Goal: Transaction & Acquisition: Purchase product/service

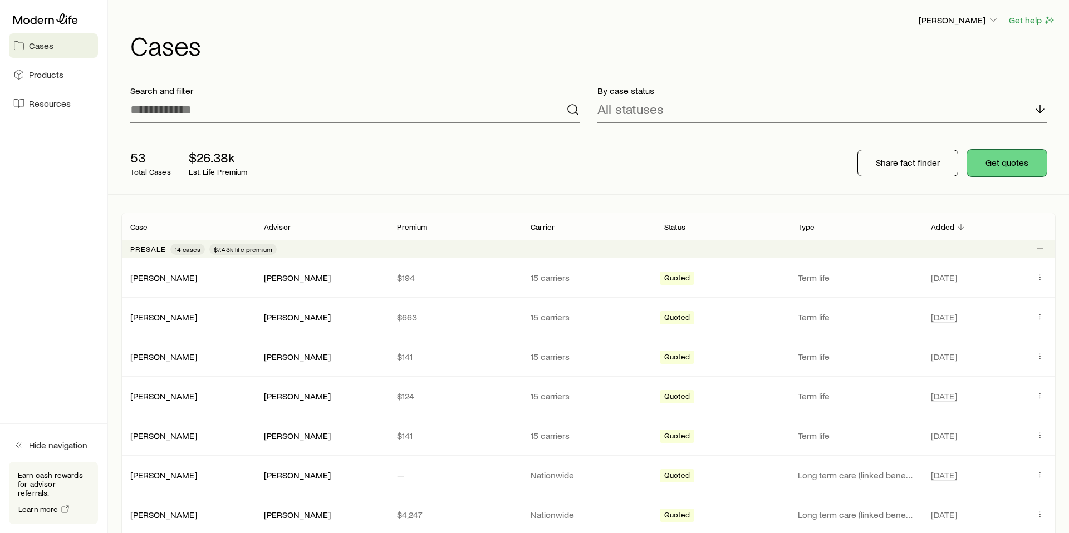
click at [1002, 160] on button "Get quotes" at bounding box center [1007, 163] width 80 height 27
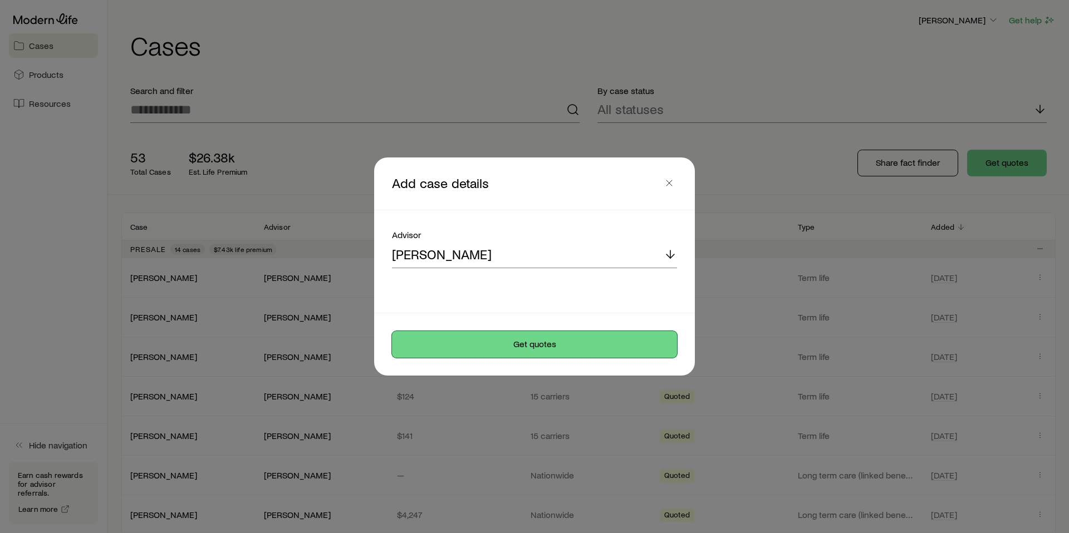
click at [516, 348] on button "Get quotes" at bounding box center [534, 344] width 285 height 27
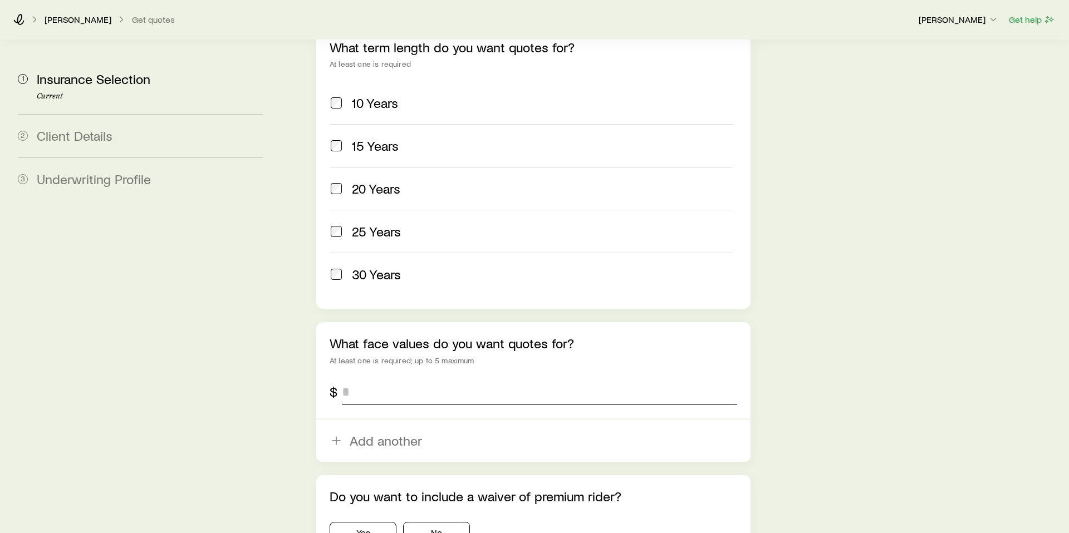
scroll to position [509, 0]
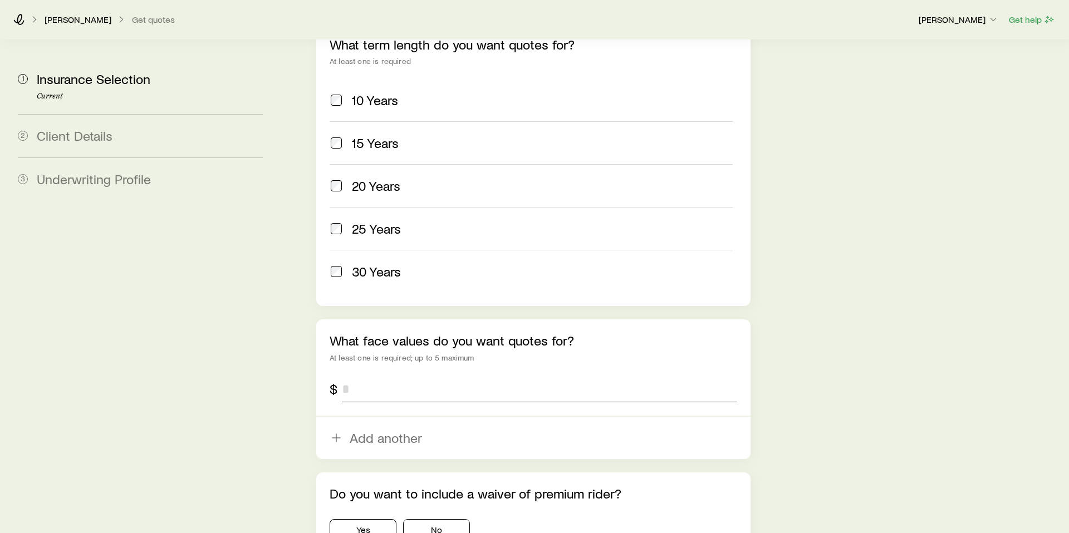
click at [399, 376] on input "tel" at bounding box center [539, 389] width 395 height 27
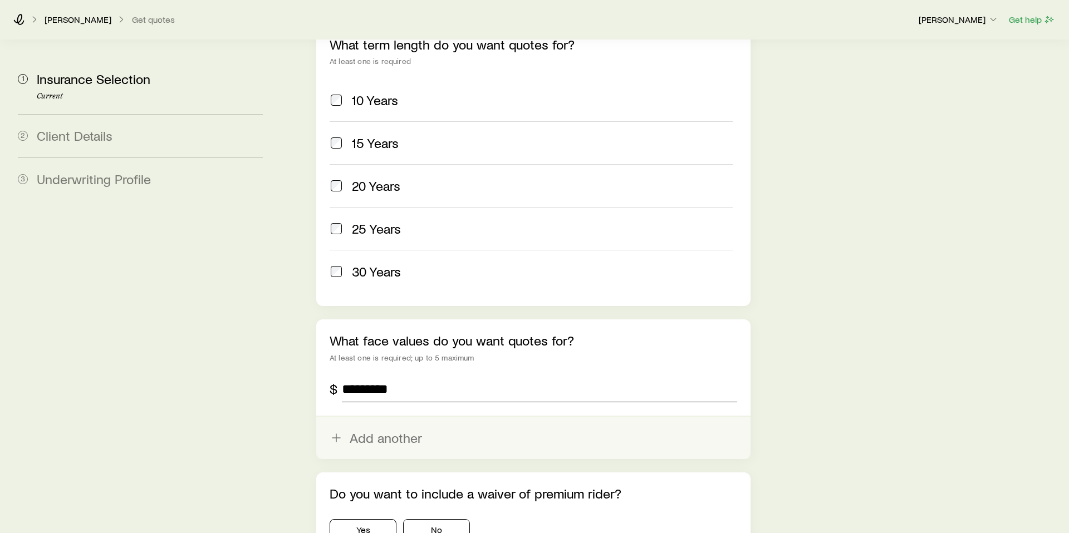
type input "*********"
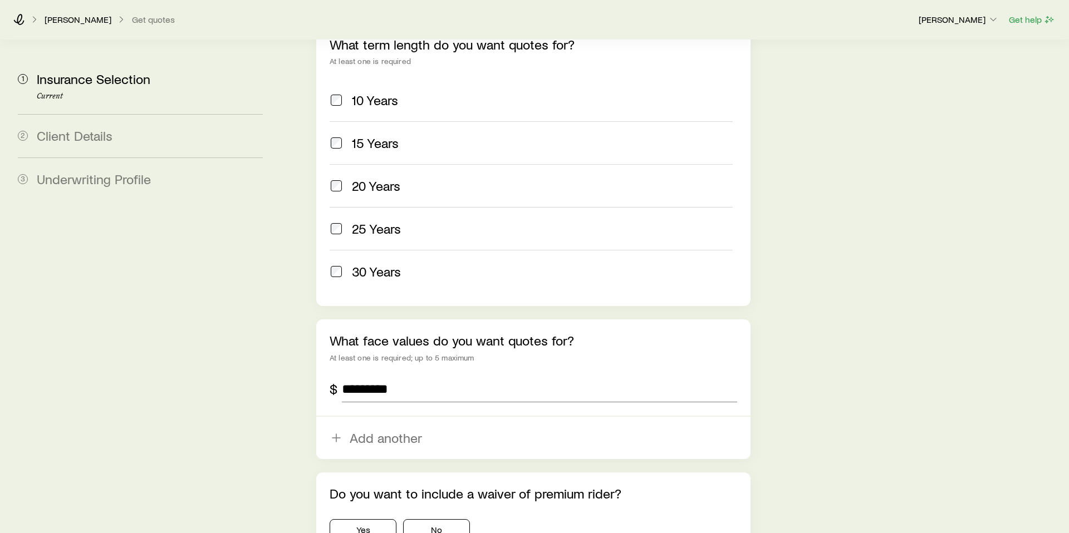
click at [343, 417] on button "Add another" at bounding box center [533, 438] width 434 height 42
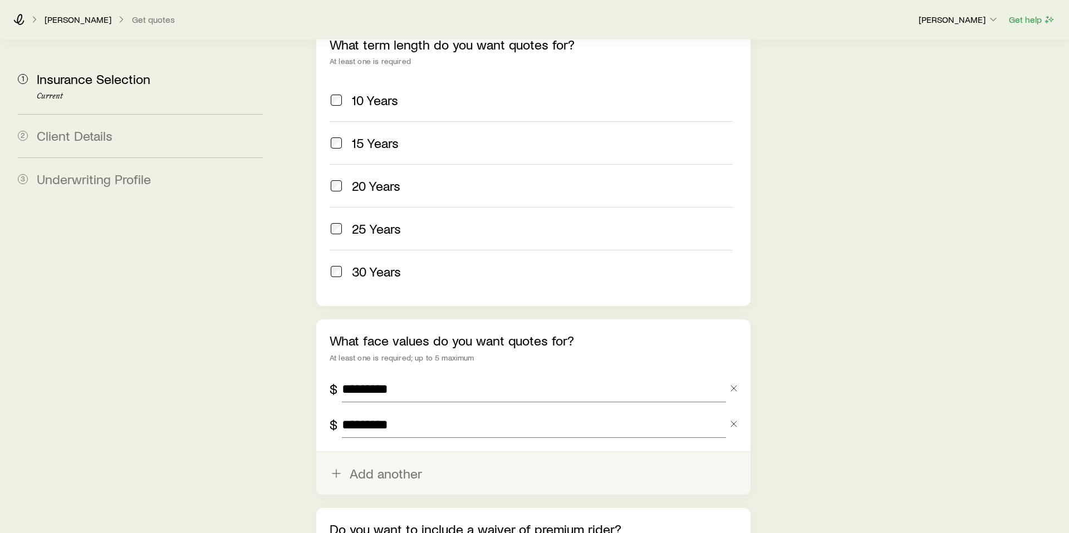
type input "*********"
click at [333, 467] on icon "button" at bounding box center [336, 473] width 13 height 13
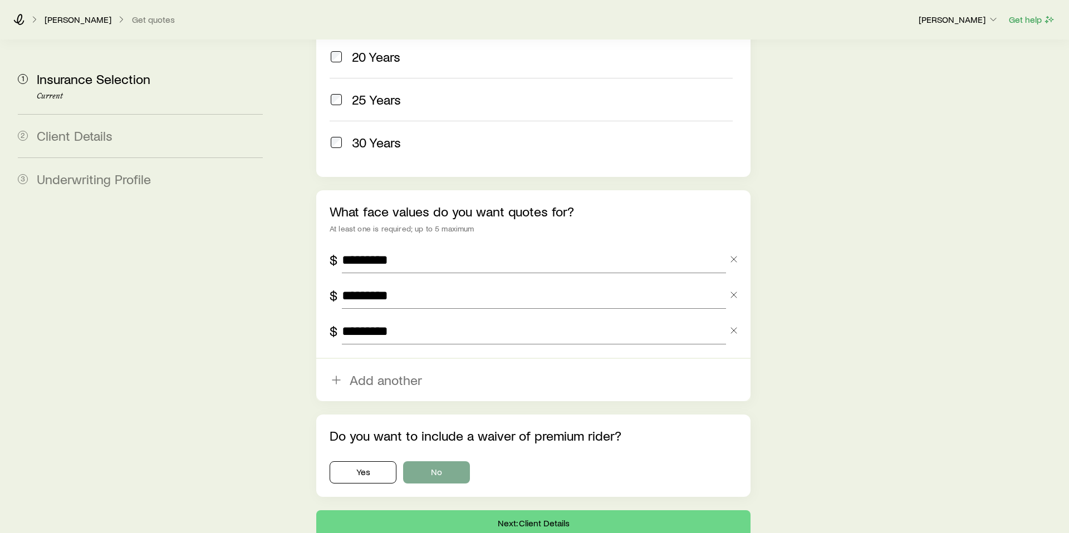
scroll to position [641, 0]
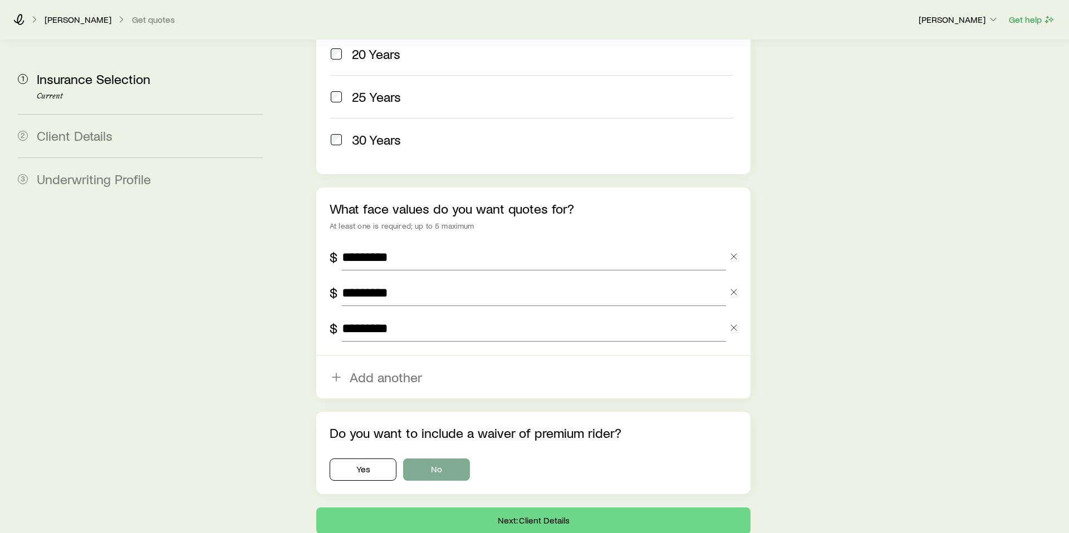
type input "*********"
click at [439, 459] on button "No" at bounding box center [436, 470] width 67 height 22
click at [470, 508] on button "Next: Client Details" at bounding box center [533, 521] width 434 height 27
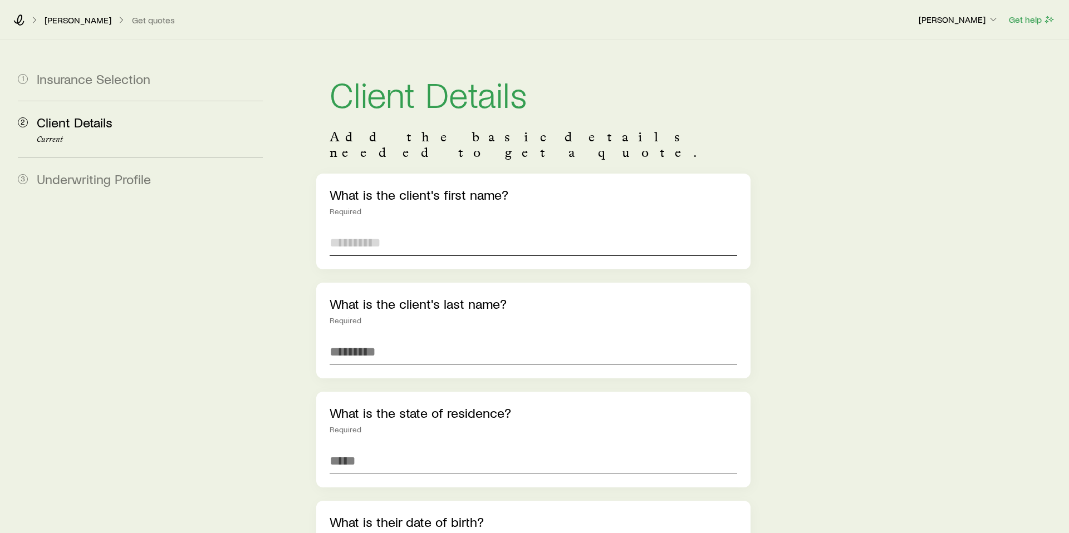
click at [381, 229] on input "text" at bounding box center [534, 242] width 408 height 27
type input "******"
type input "*"
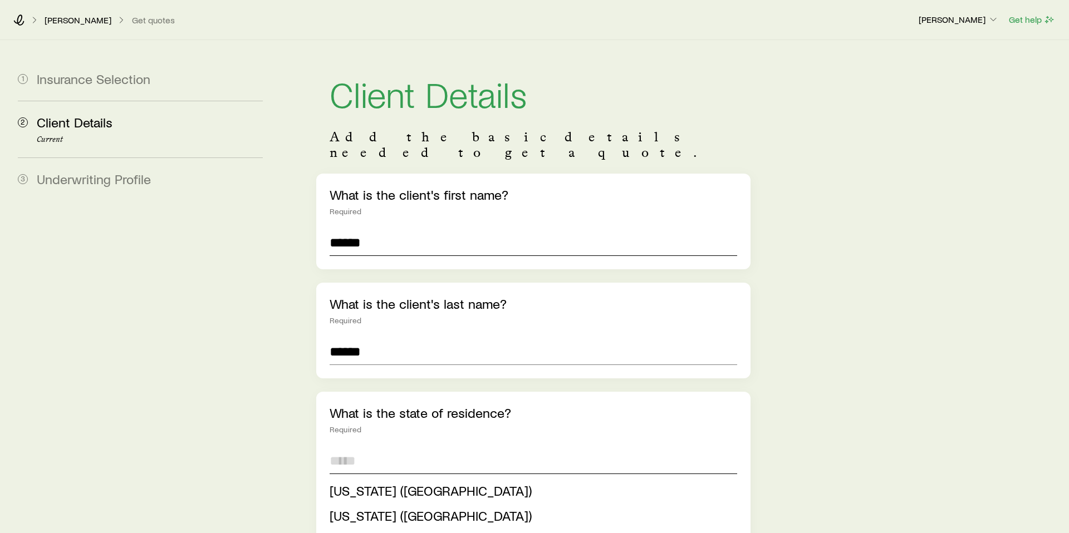
type input "*"
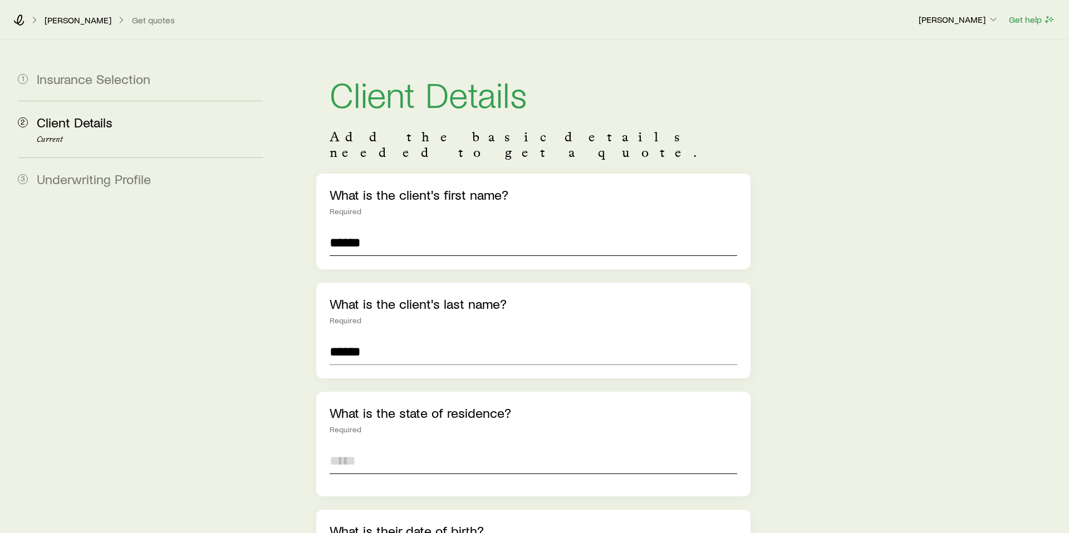
scroll to position [24, 0]
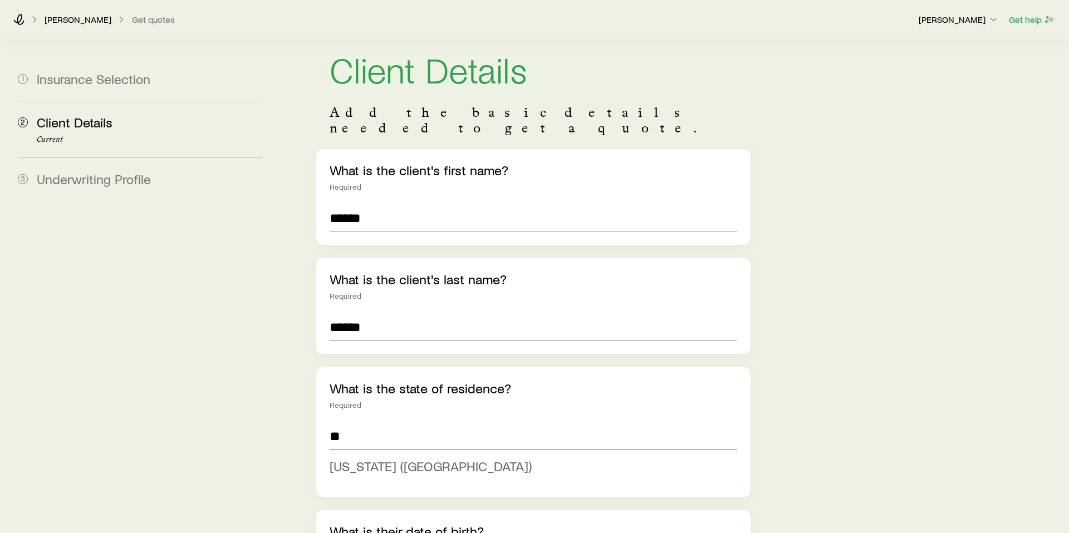
click at [380, 458] on span "[US_STATE] ([GEOGRAPHIC_DATA])" at bounding box center [431, 466] width 202 height 16
type input "**********"
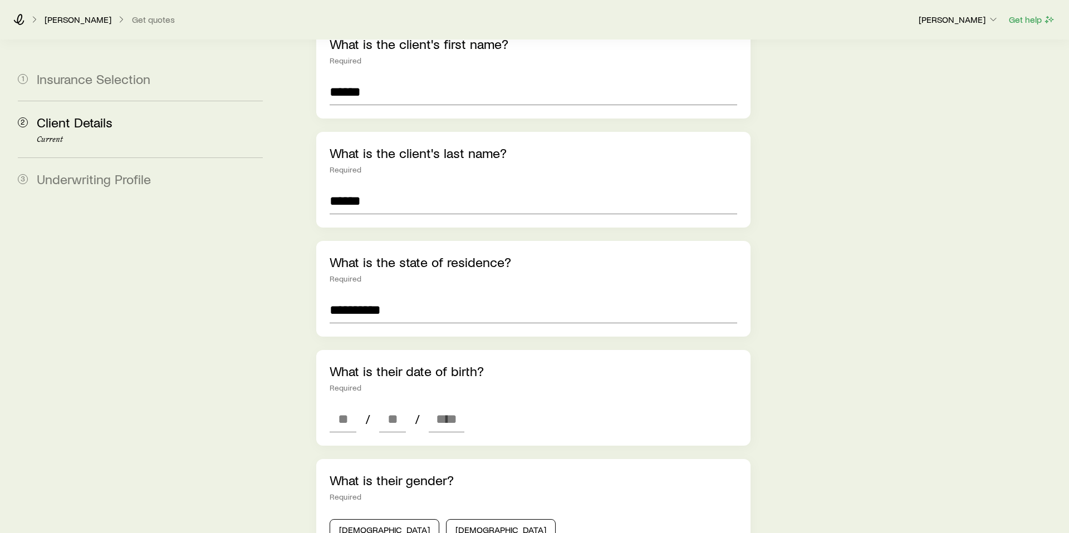
scroll to position [153, 0]
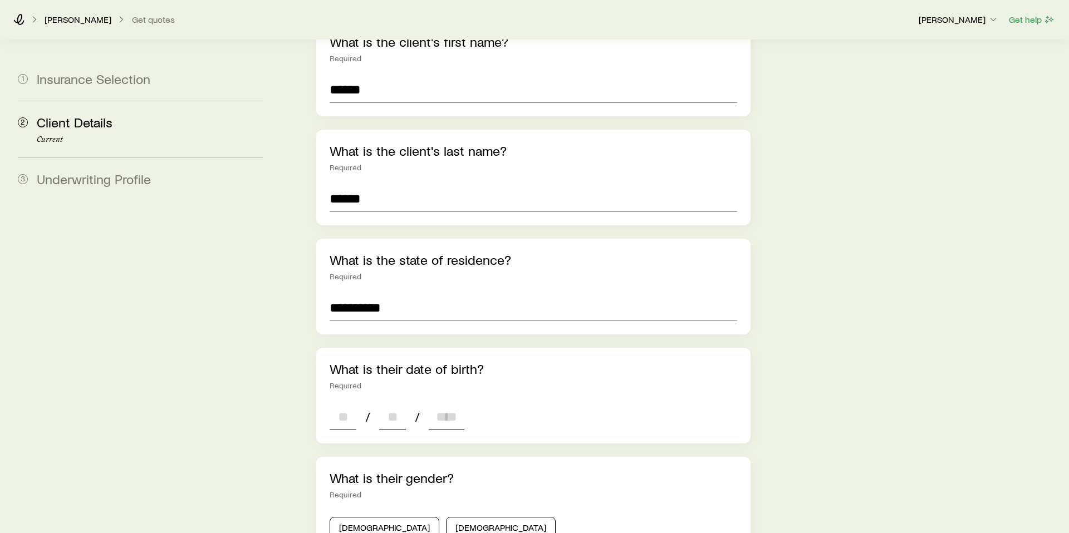
click at [349, 410] on input at bounding box center [343, 417] width 27 height 27
type input "**"
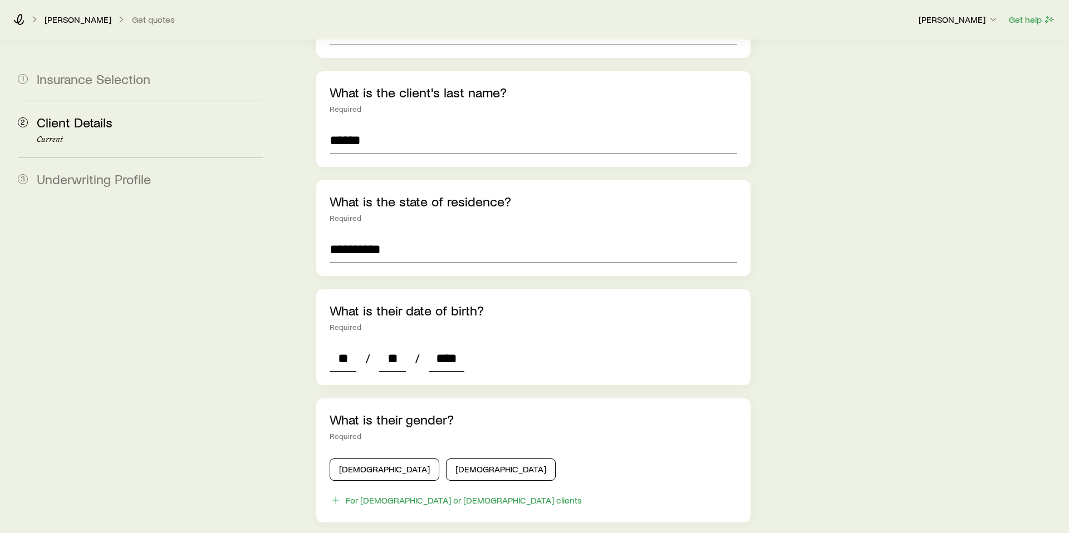
scroll to position [233, 0]
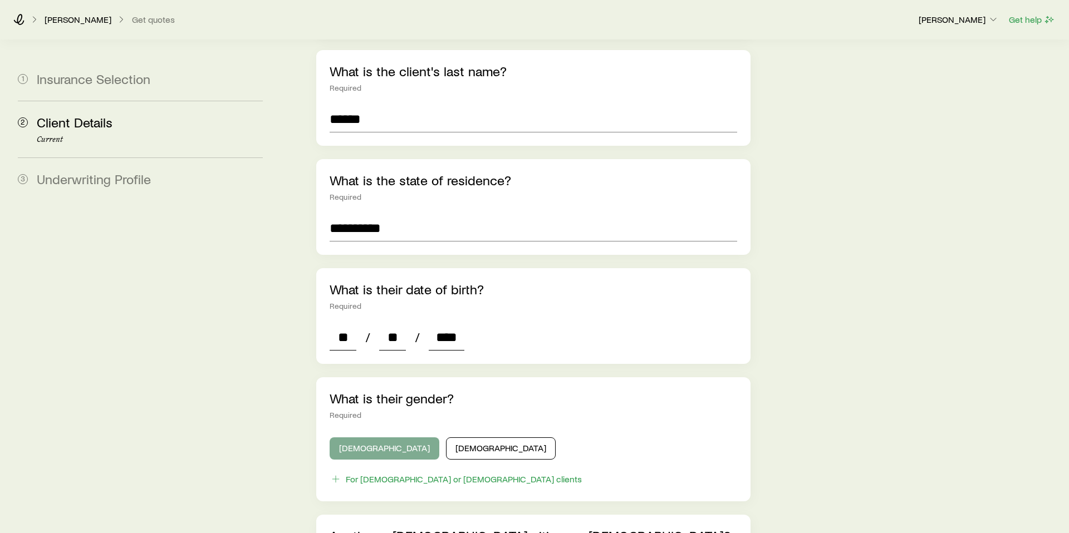
type input "****"
click at [365, 438] on button "[DEMOGRAPHIC_DATA]" at bounding box center [385, 449] width 110 height 22
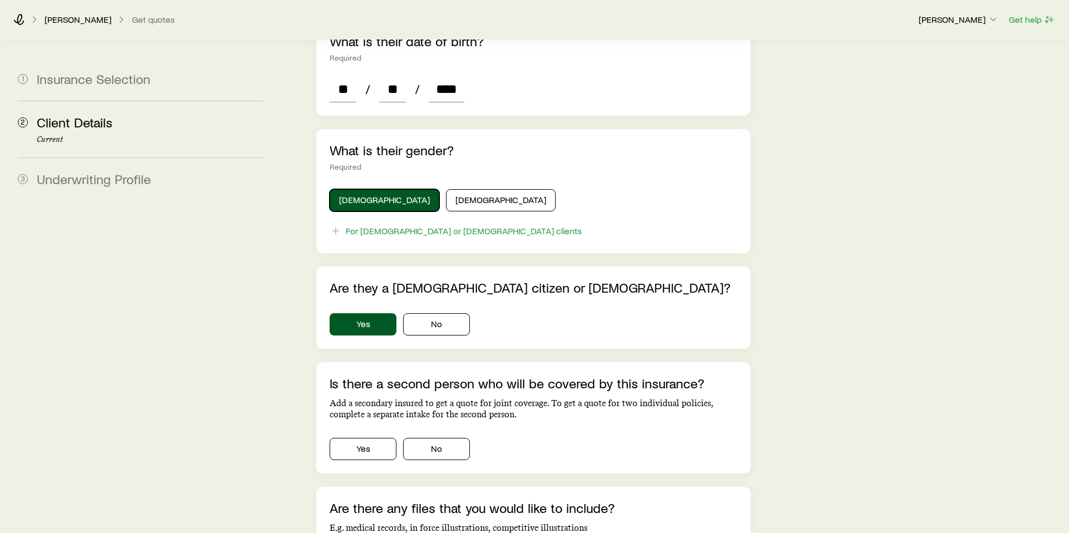
scroll to position [508, 0]
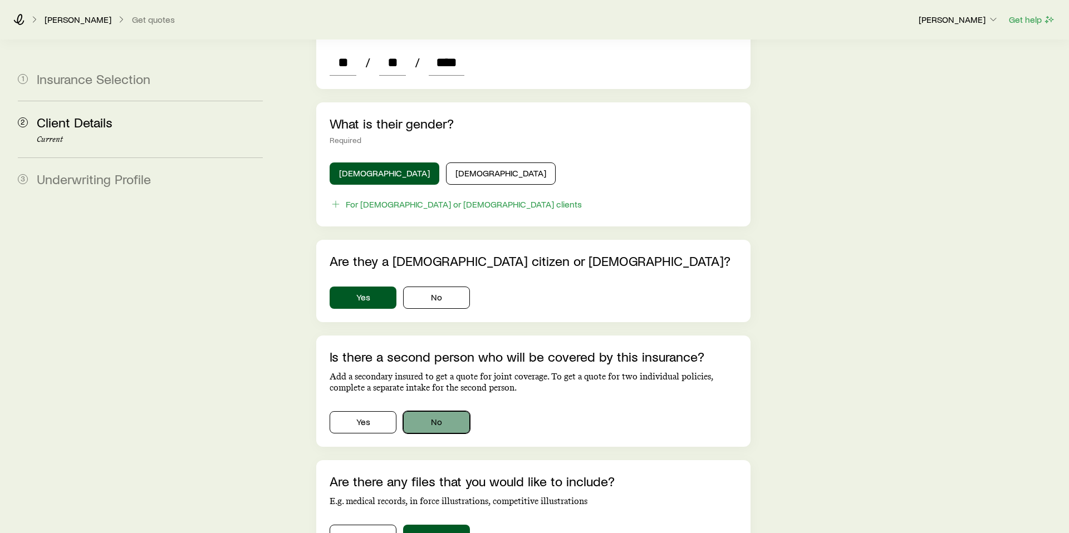
click at [428, 411] on button "No" at bounding box center [436, 422] width 67 height 22
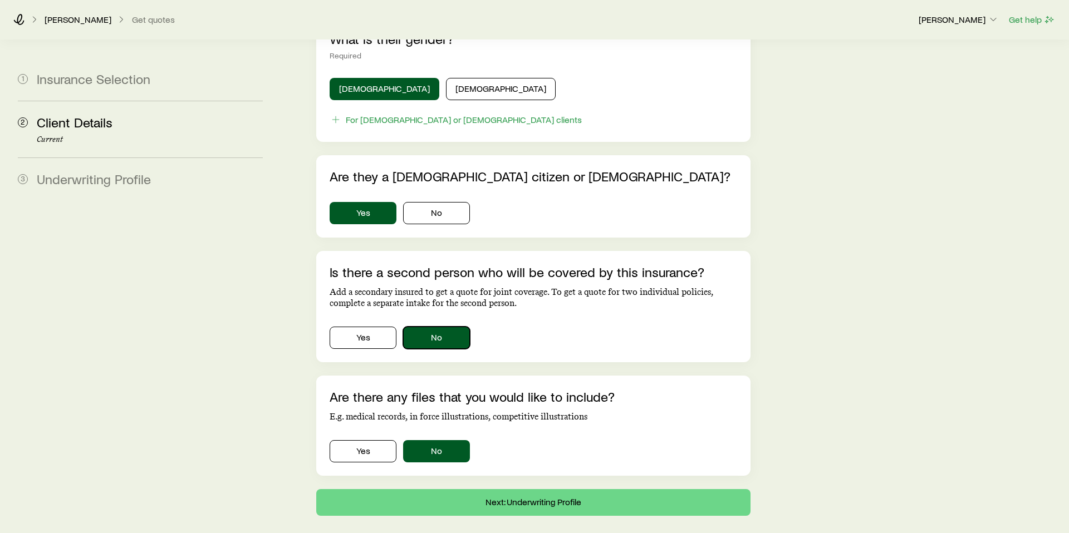
scroll to position [635, 0]
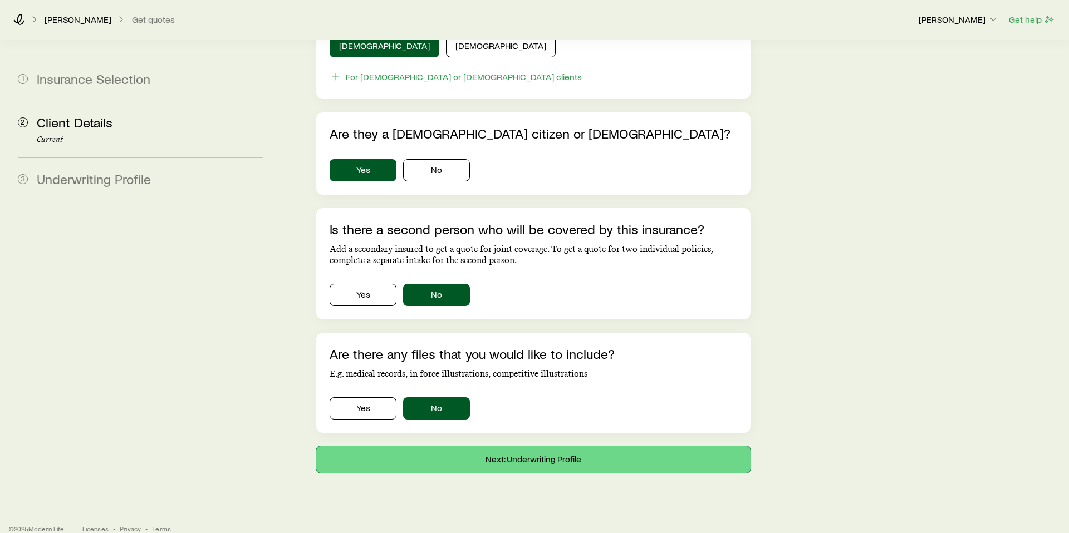
click at [423, 447] on button "Next: Underwriting Profile" at bounding box center [533, 460] width 434 height 27
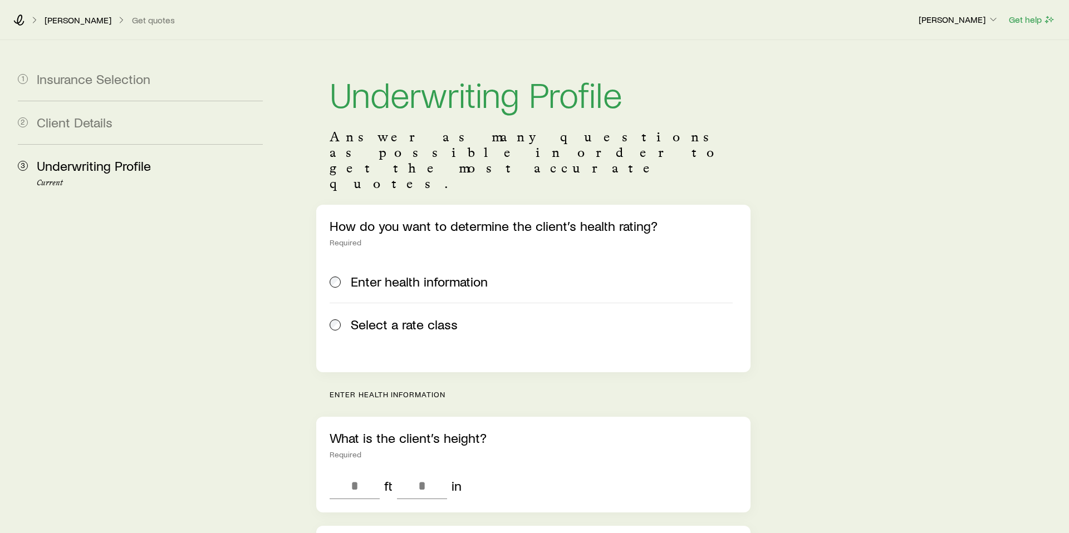
click at [340, 317] on span at bounding box center [336, 325] width 12 height 16
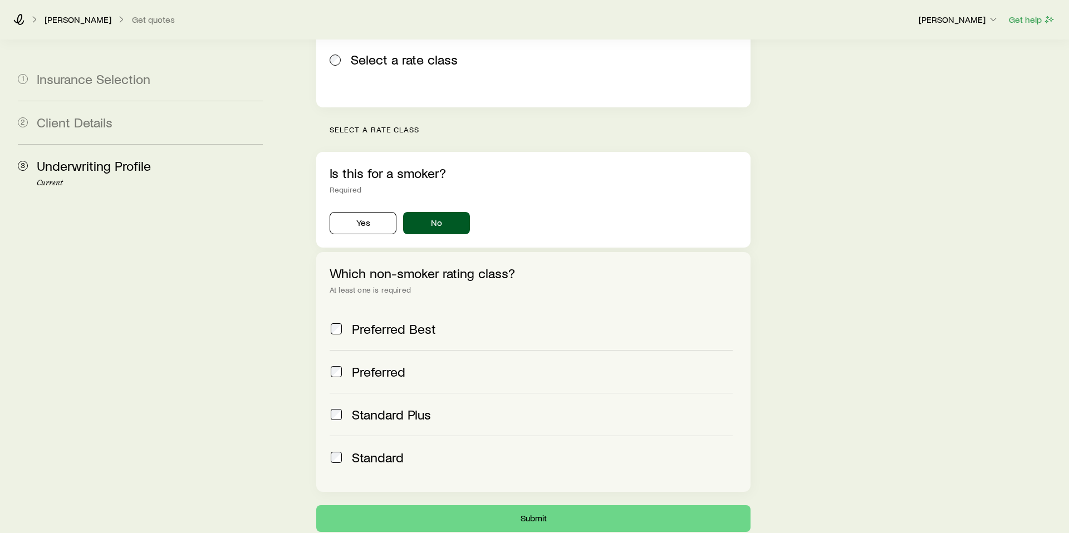
scroll to position [274, 0]
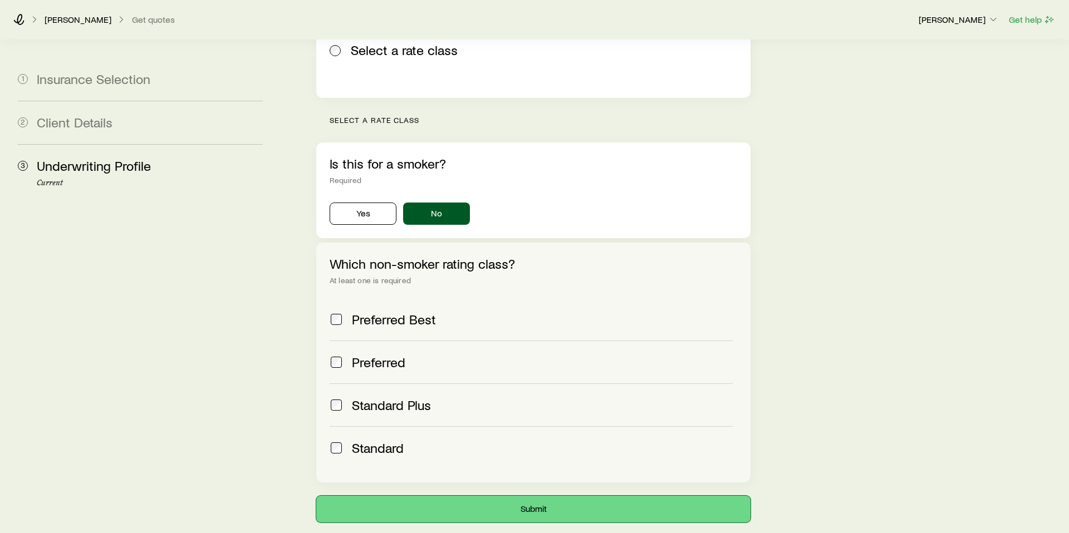
click at [421, 496] on button "Submit" at bounding box center [533, 509] width 434 height 27
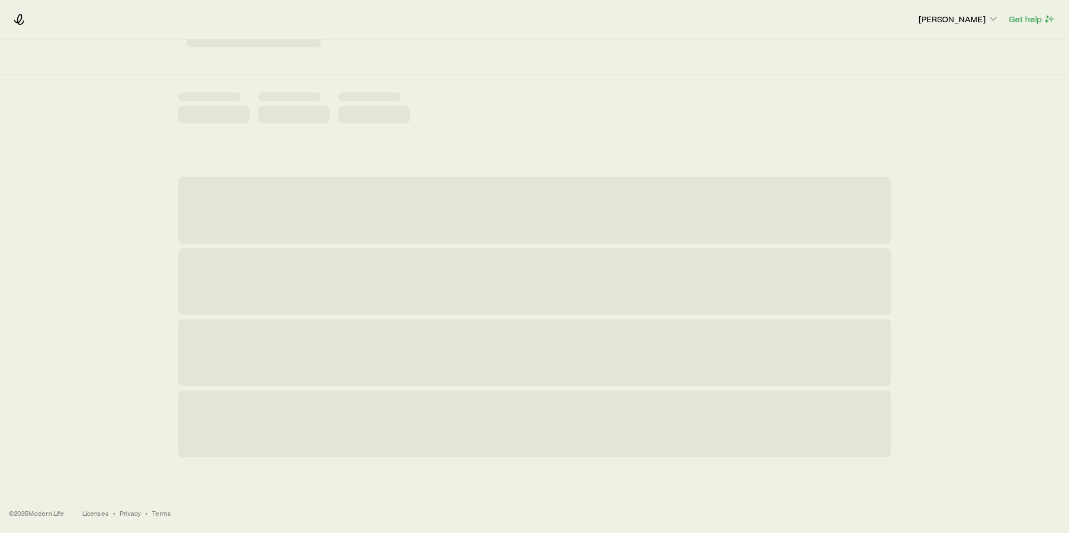
scroll to position [0, 0]
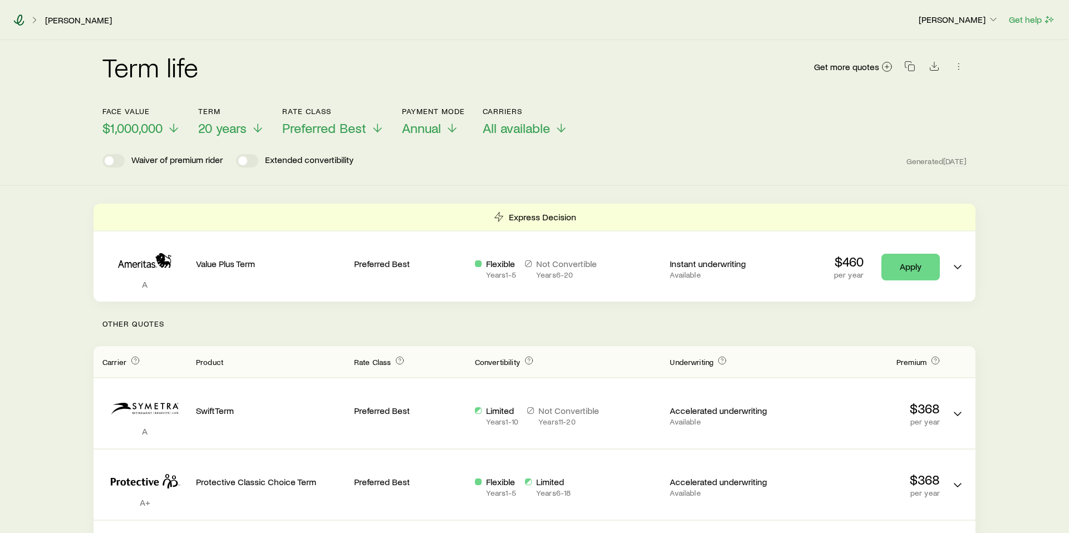
click at [18, 19] on icon at bounding box center [19, 19] width 11 height 11
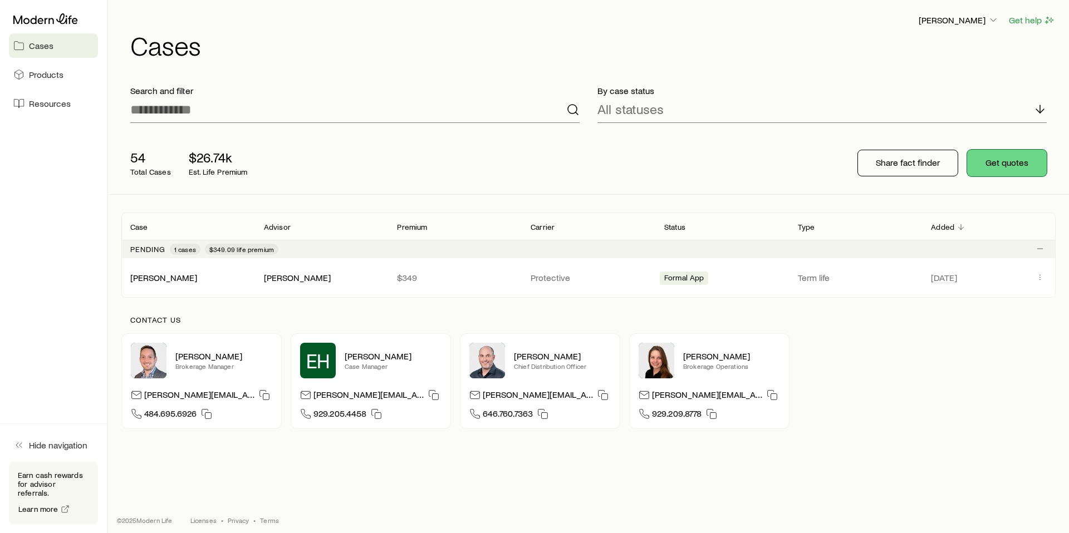
click at [1018, 164] on button "Get quotes" at bounding box center [1007, 163] width 80 height 27
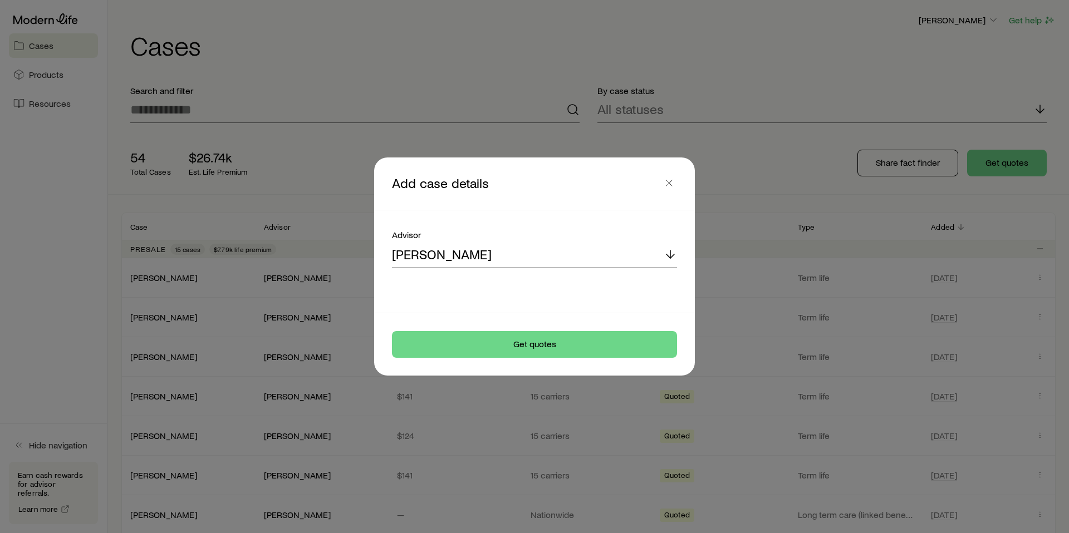
click at [530, 253] on div "[PERSON_NAME]" at bounding box center [534, 255] width 285 height 27
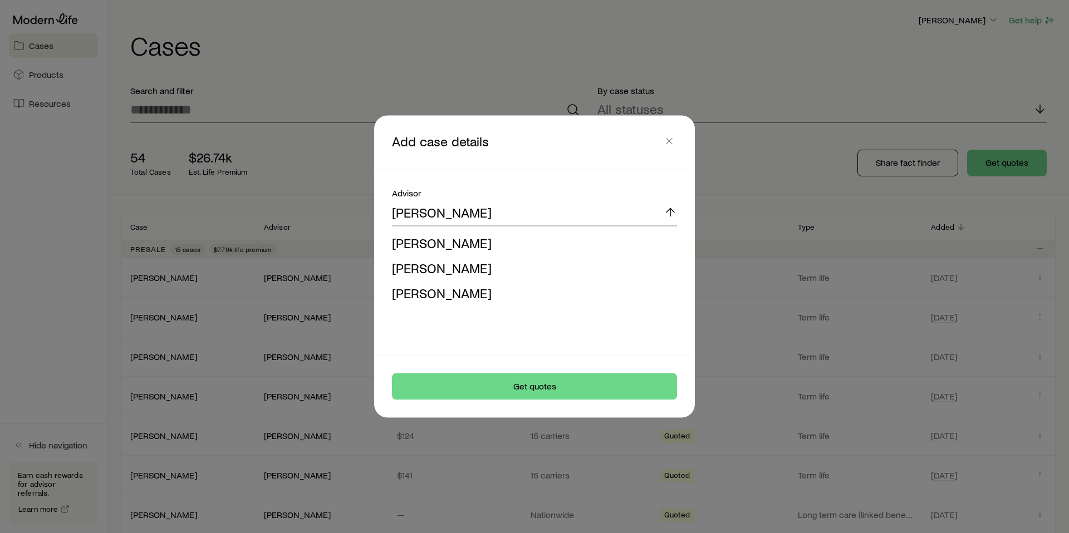
click at [497, 226] on div "[PERSON_NAME] [PERSON_NAME] [PERSON_NAME] [PERSON_NAME]" at bounding box center [534, 255] width 285 height 111
click at [484, 234] on li "[PERSON_NAME]" at bounding box center [531, 243] width 278 height 25
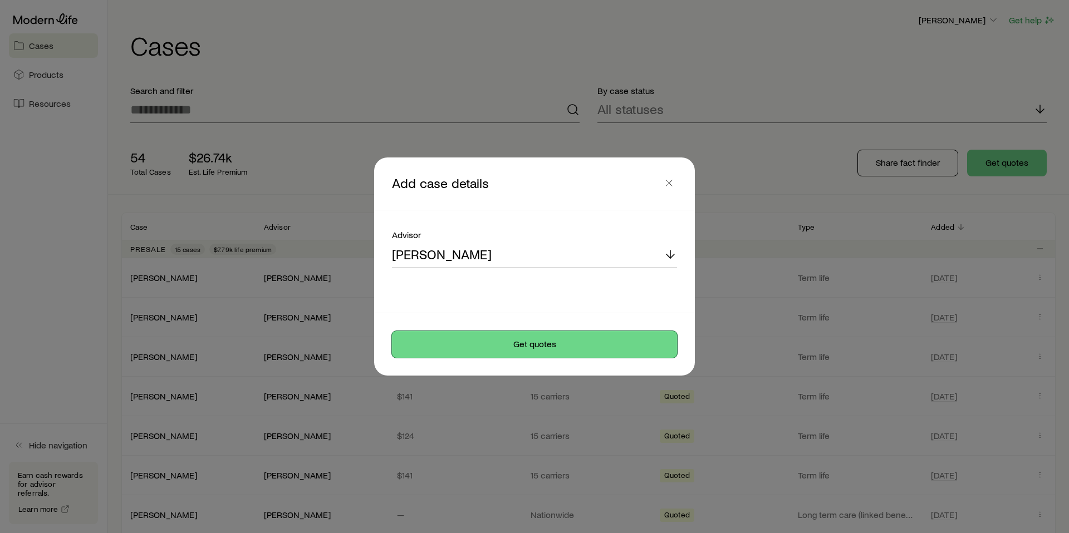
click at [511, 340] on button "Get quotes" at bounding box center [534, 344] width 285 height 27
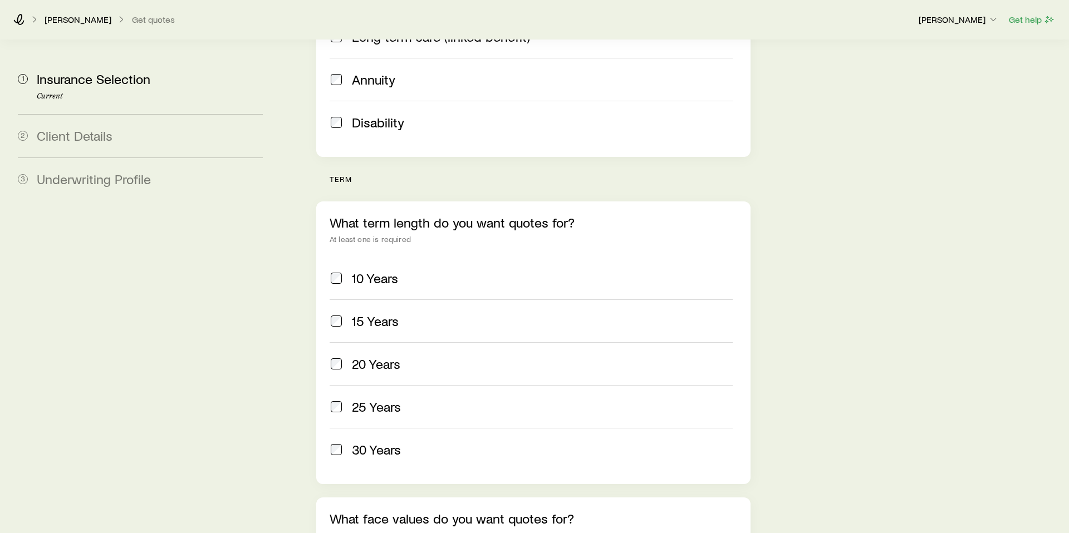
scroll to position [336, 0]
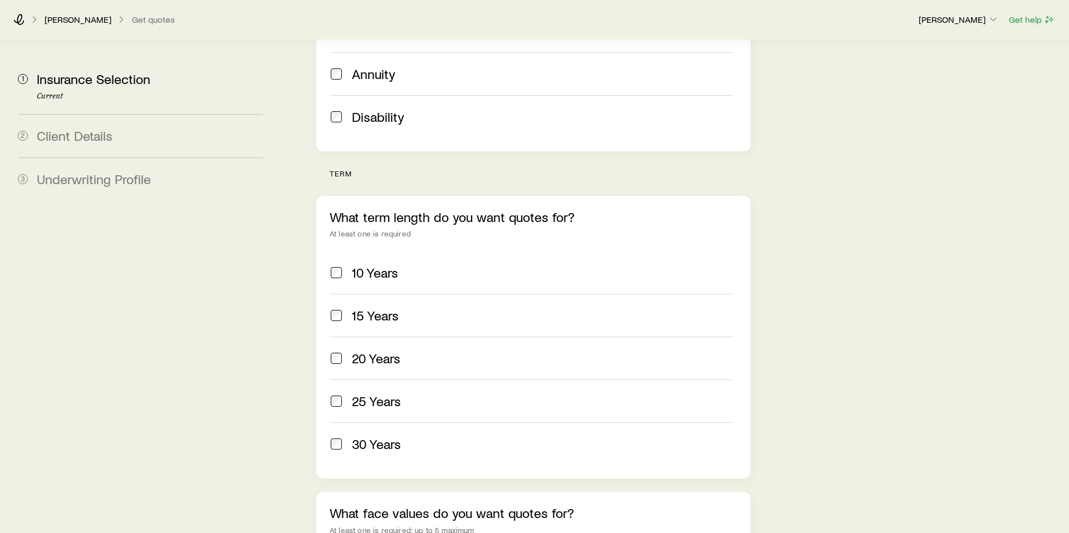
click at [337, 351] on span at bounding box center [336, 359] width 13 height 16
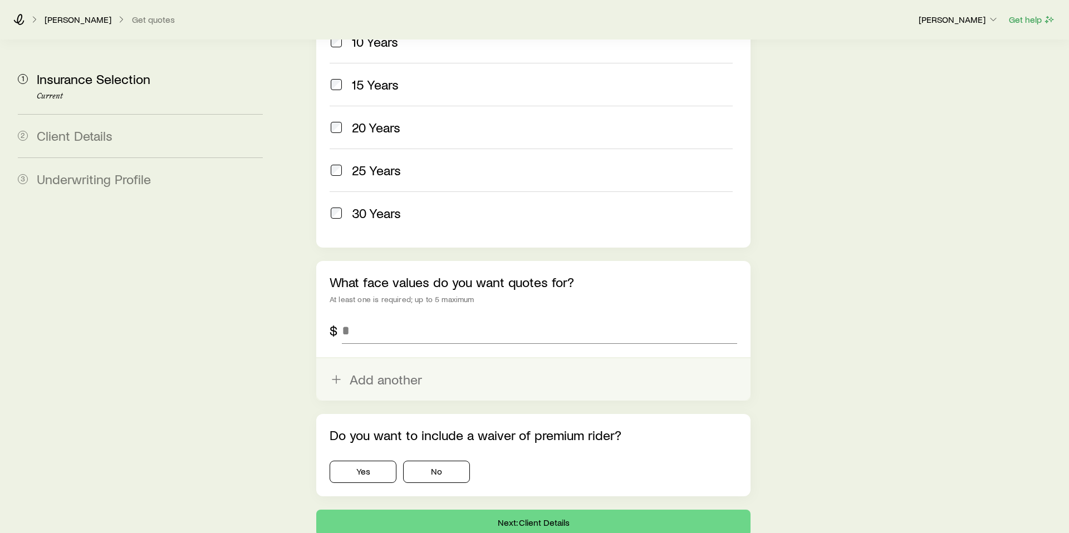
scroll to position [586, 0]
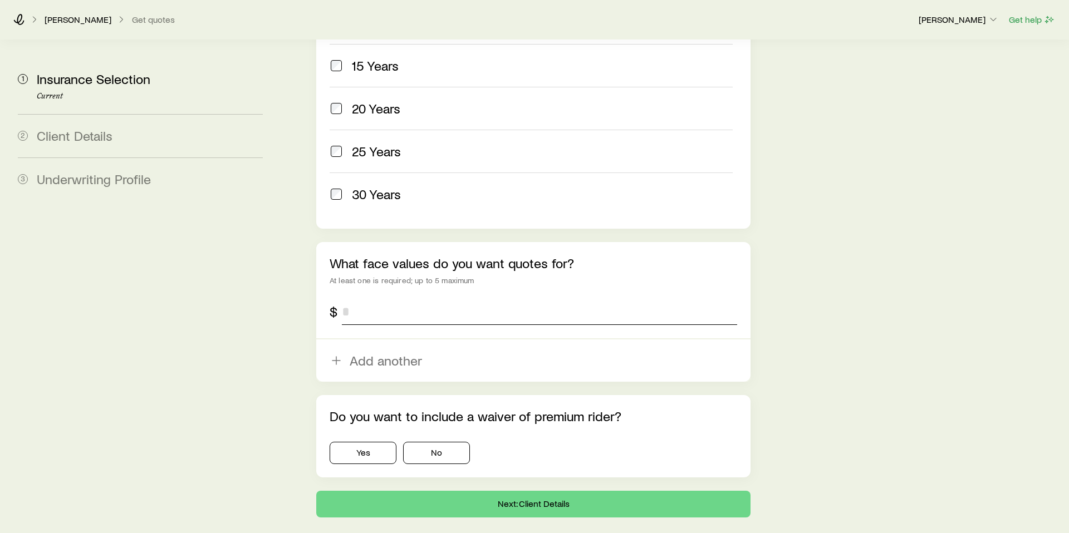
click at [364, 298] on input "tel" at bounding box center [539, 311] width 395 height 27
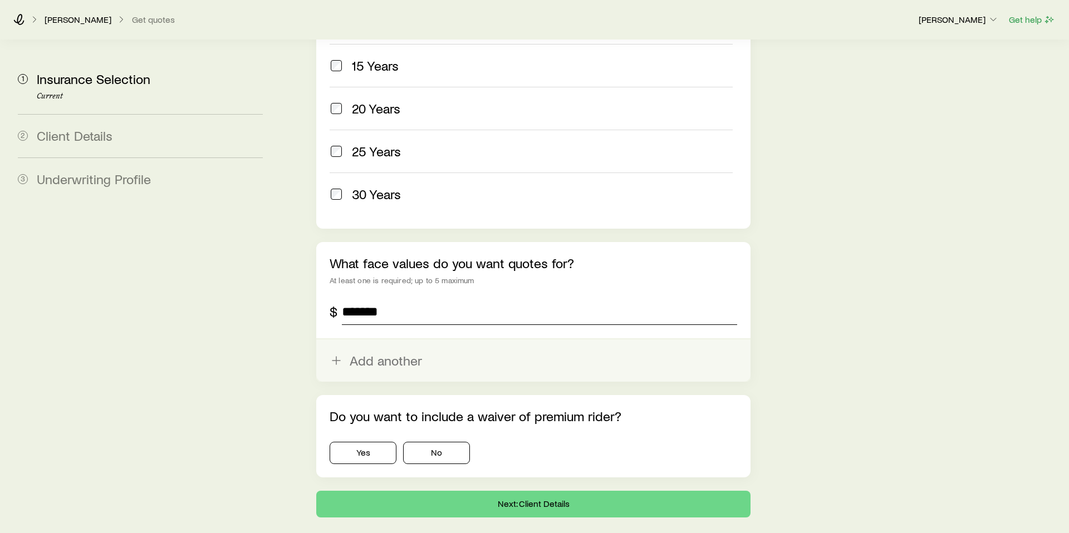
type input "*******"
click at [349, 340] on button "Add another" at bounding box center [533, 361] width 434 height 42
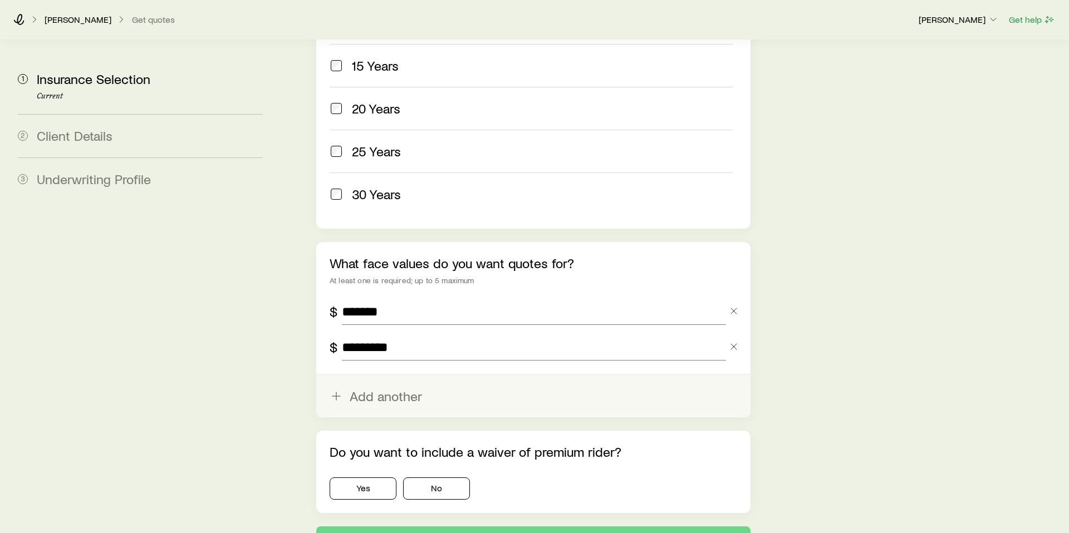
type input "*********"
click at [337, 375] on button "Add another" at bounding box center [533, 396] width 434 height 42
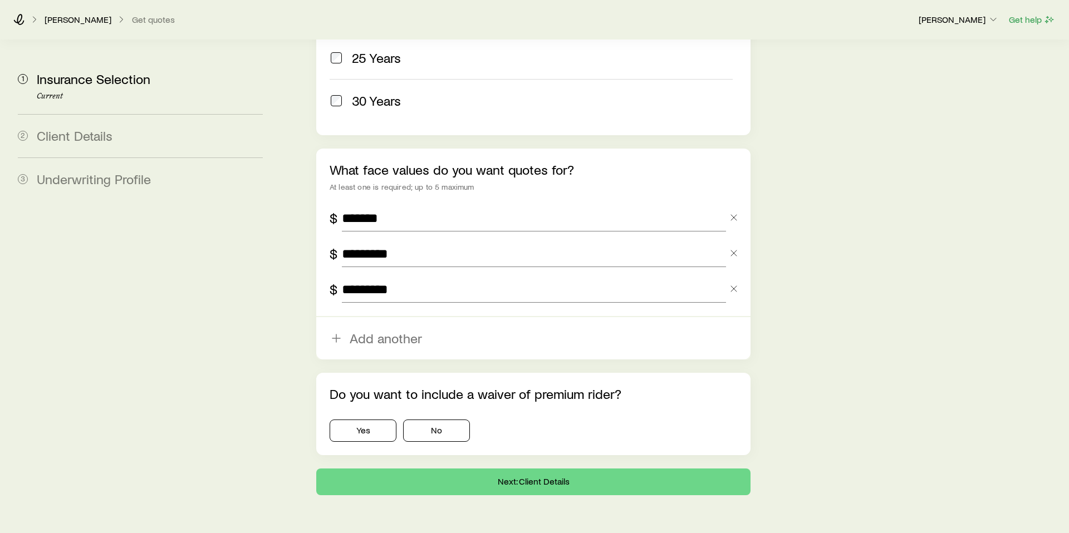
scroll to position [686, 0]
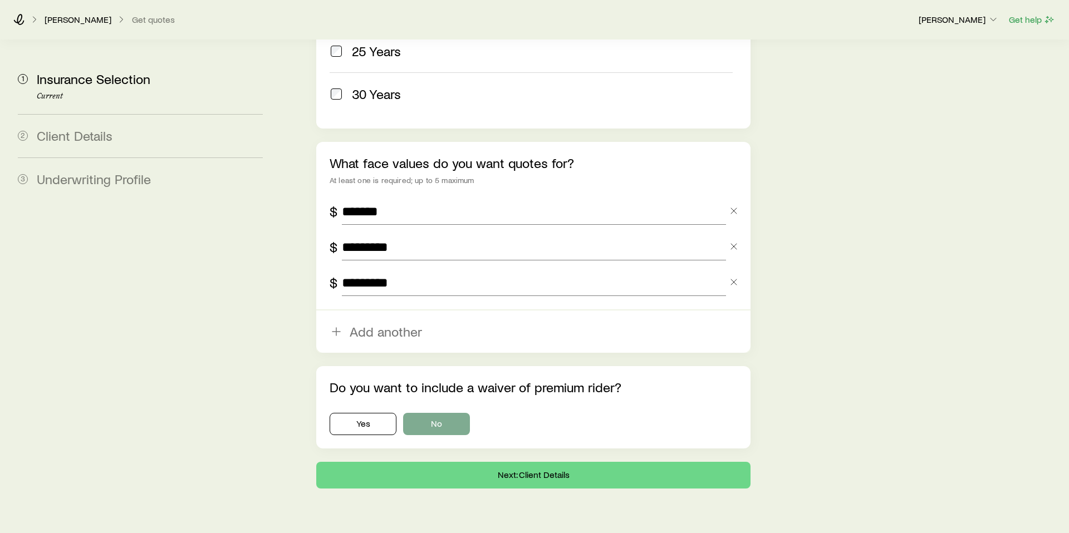
type input "*********"
click at [430, 413] on button "No" at bounding box center [436, 424] width 67 height 22
click at [437, 462] on button "Next: Client Details" at bounding box center [533, 475] width 434 height 27
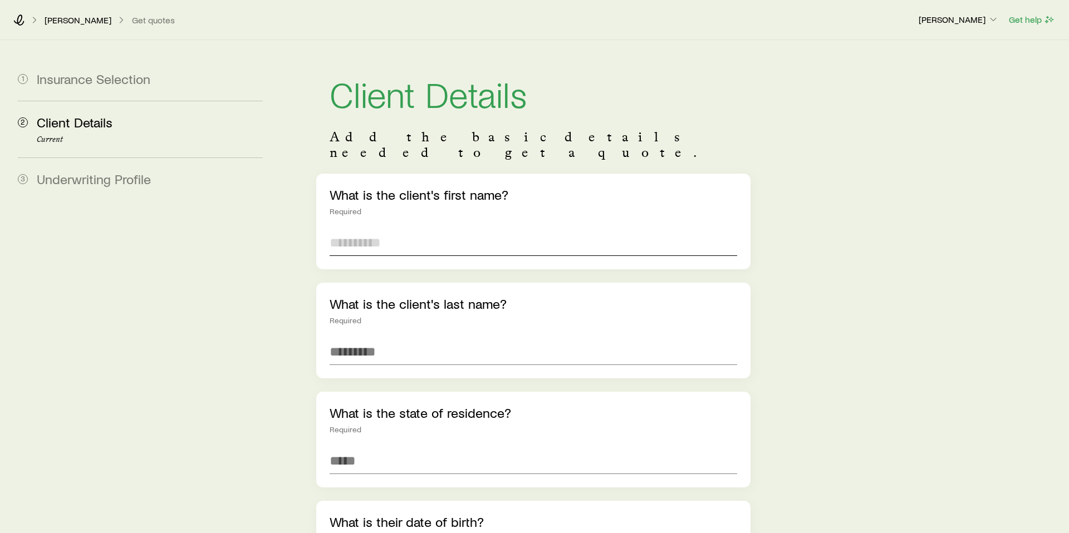
click at [359, 229] on input "text" at bounding box center [534, 242] width 408 height 27
type input "******"
click at [368, 448] on input at bounding box center [534, 461] width 408 height 27
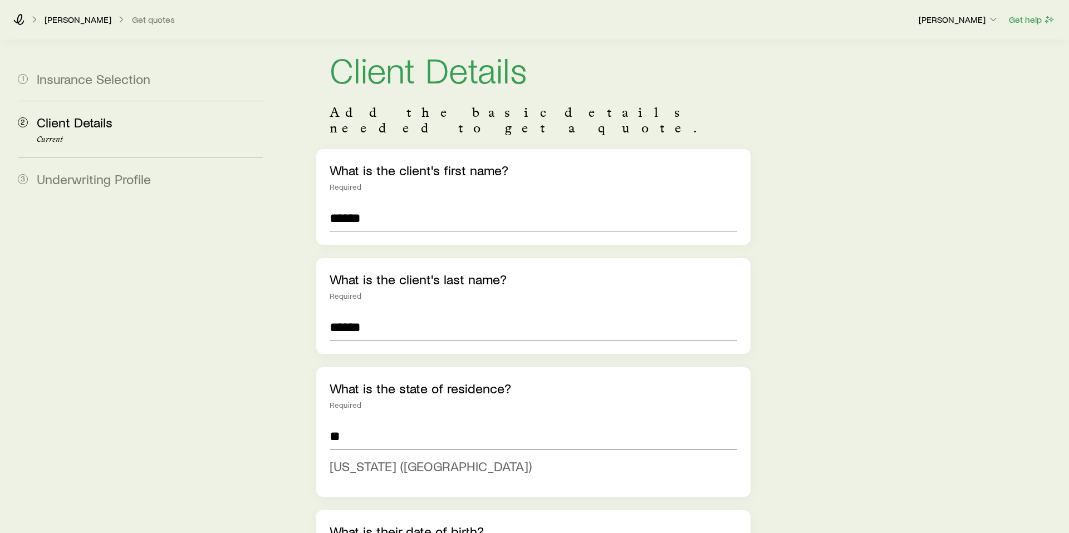
click at [371, 458] on span "[US_STATE] ([GEOGRAPHIC_DATA])" at bounding box center [431, 466] width 202 height 16
type input "**********"
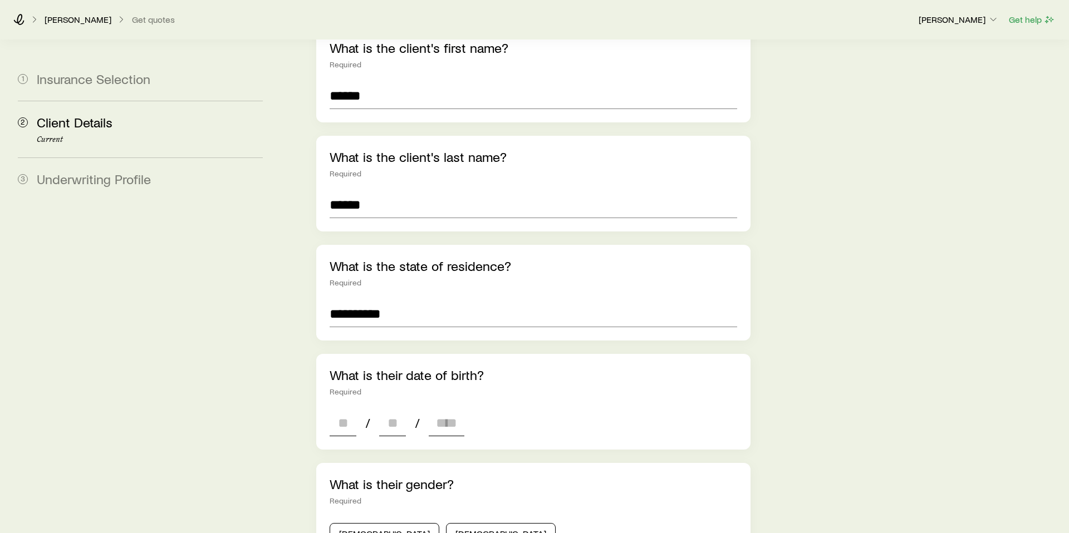
scroll to position [177, 0]
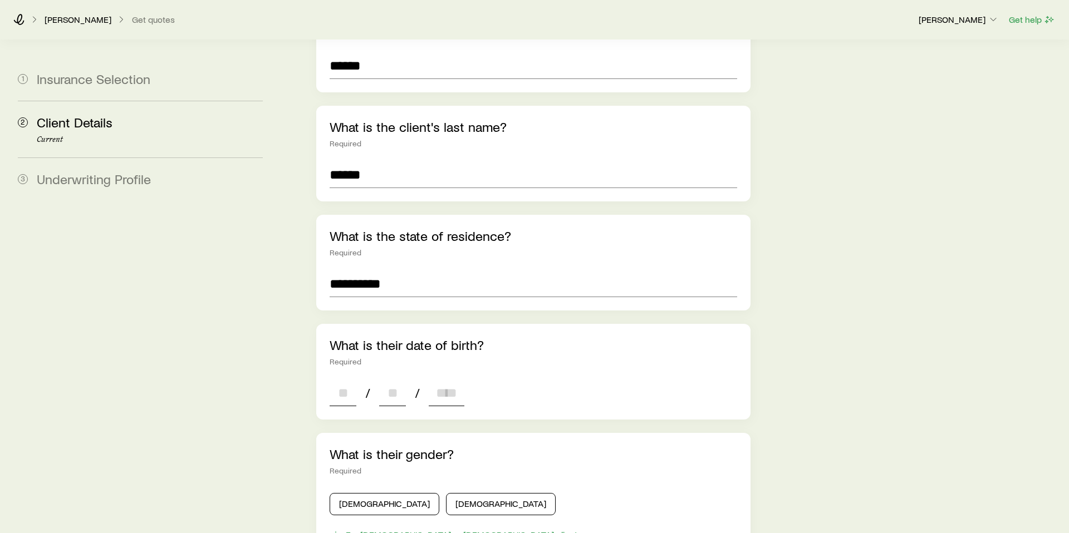
click at [346, 380] on input at bounding box center [343, 393] width 27 height 27
type input "**"
type input "****"
type input "*"
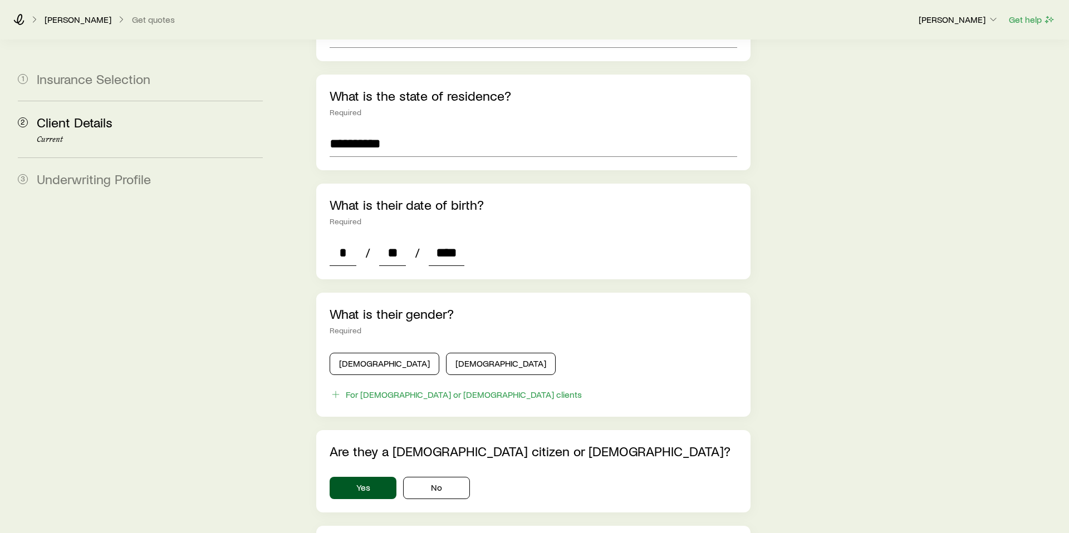
scroll to position [341, 0]
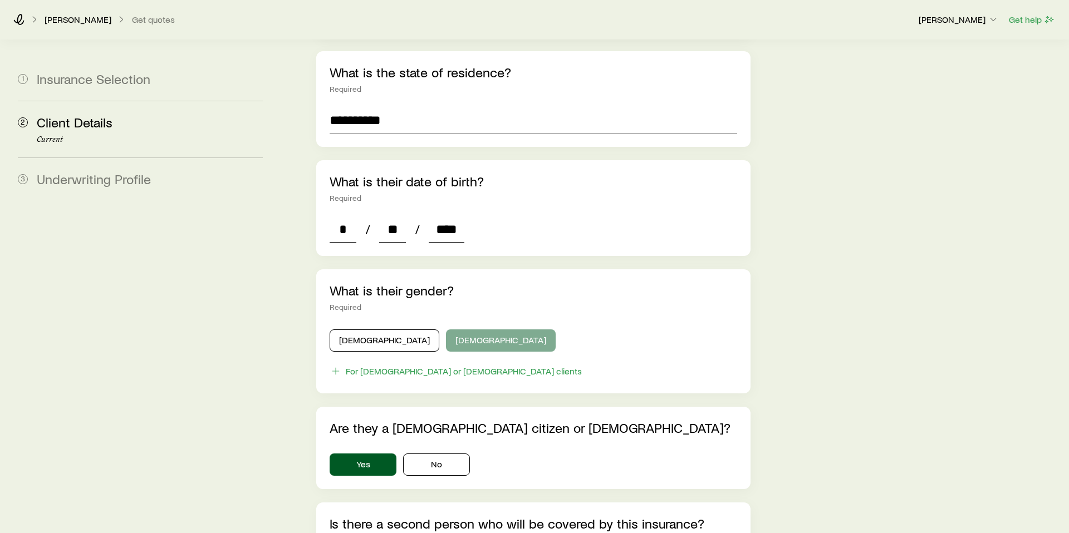
type input "****"
click at [446, 330] on button "[DEMOGRAPHIC_DATA]" at bounding box center [501, 341] width 110 height 22
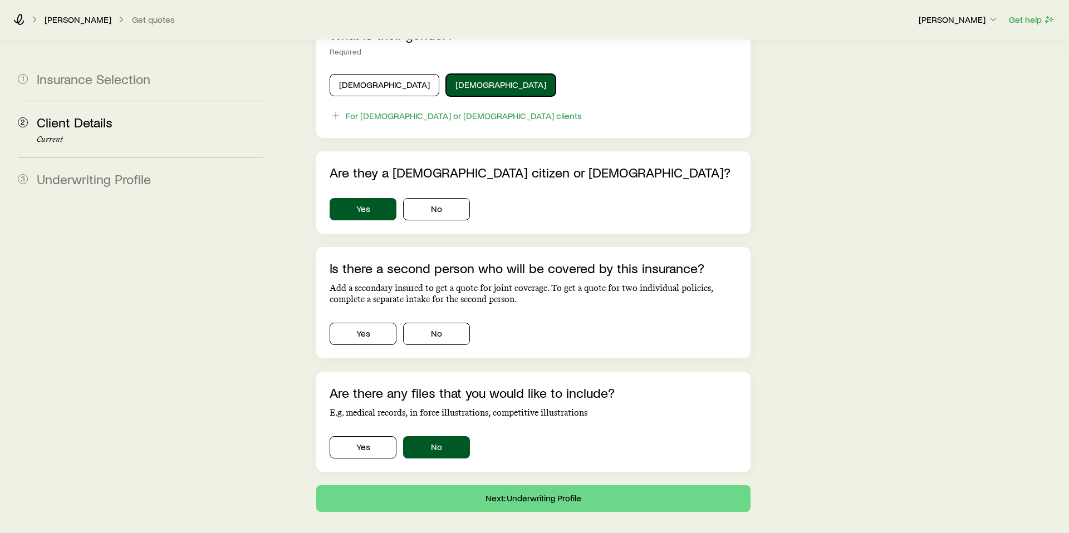
scroll to position [635, 0]
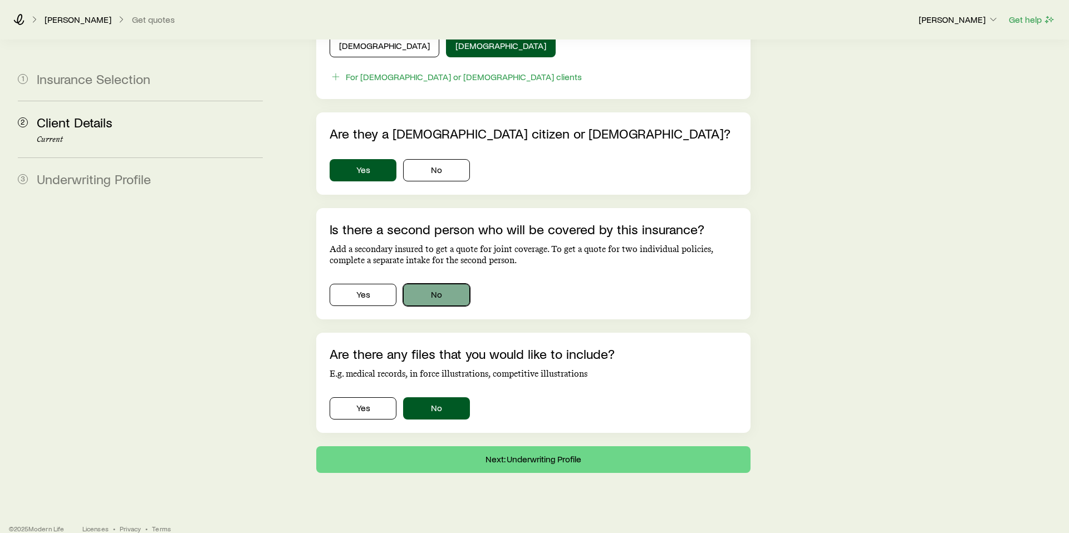
click at [433, 284] on button "No" at bounding box center [436, 295] width 67 height 22
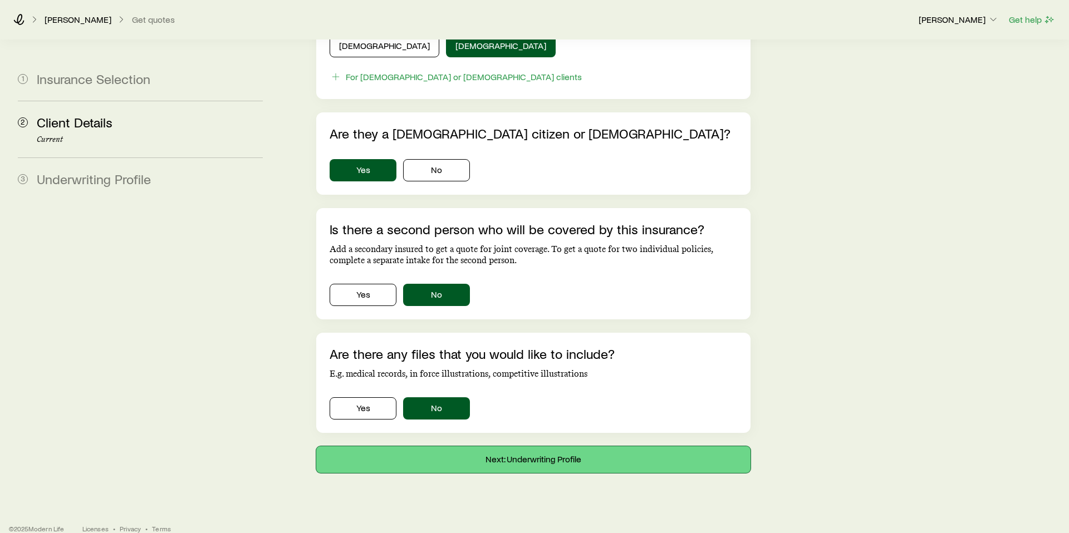
click at [502, 447] on button "Next: Underwriting Profile" at bounding box center [533, 460] width 434 height 27
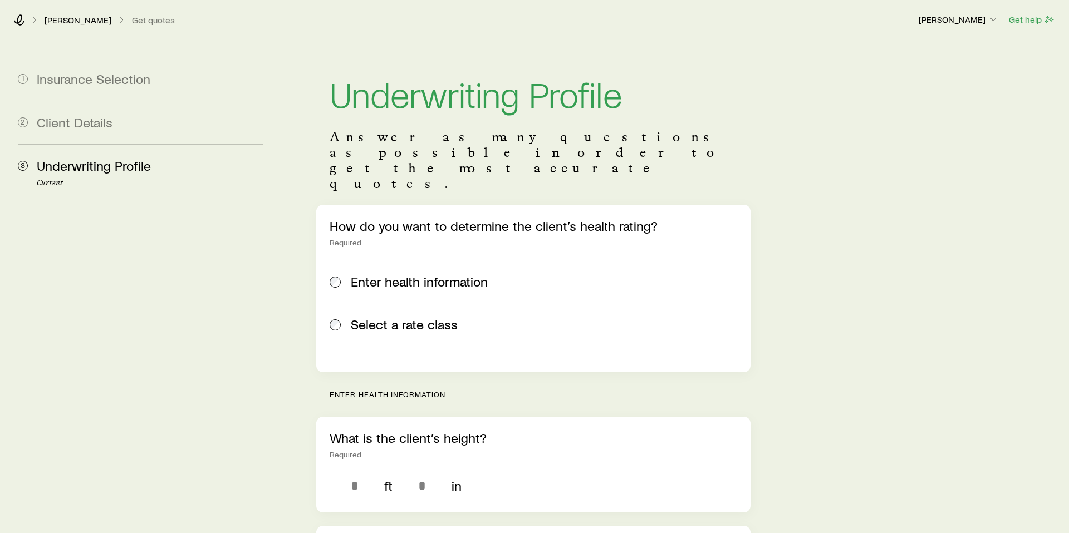
click at [357, 317] on span "Select a rate class" at bounding box center [404, 325] width 107 height 16
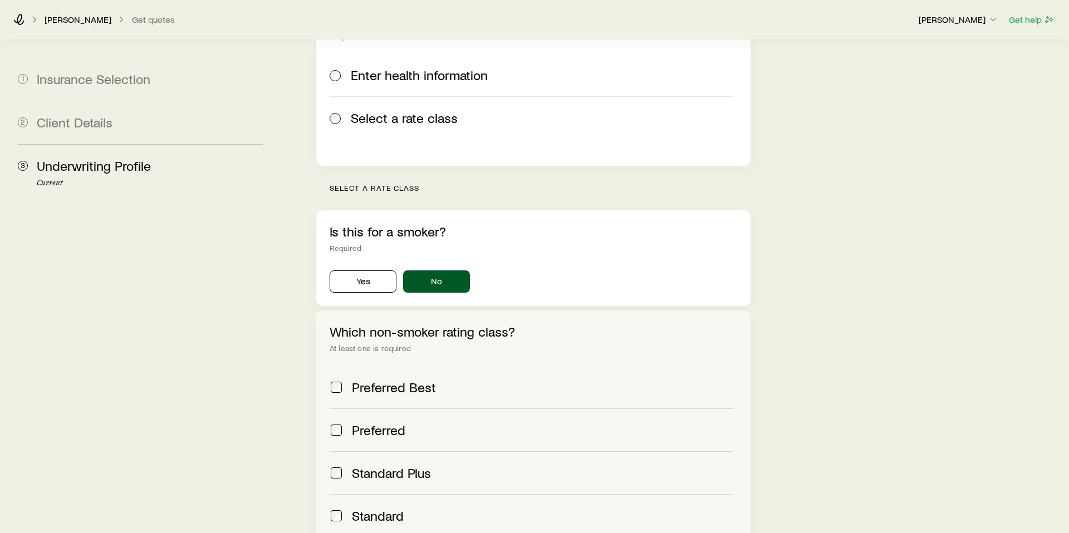
scroll to position [339, 0]
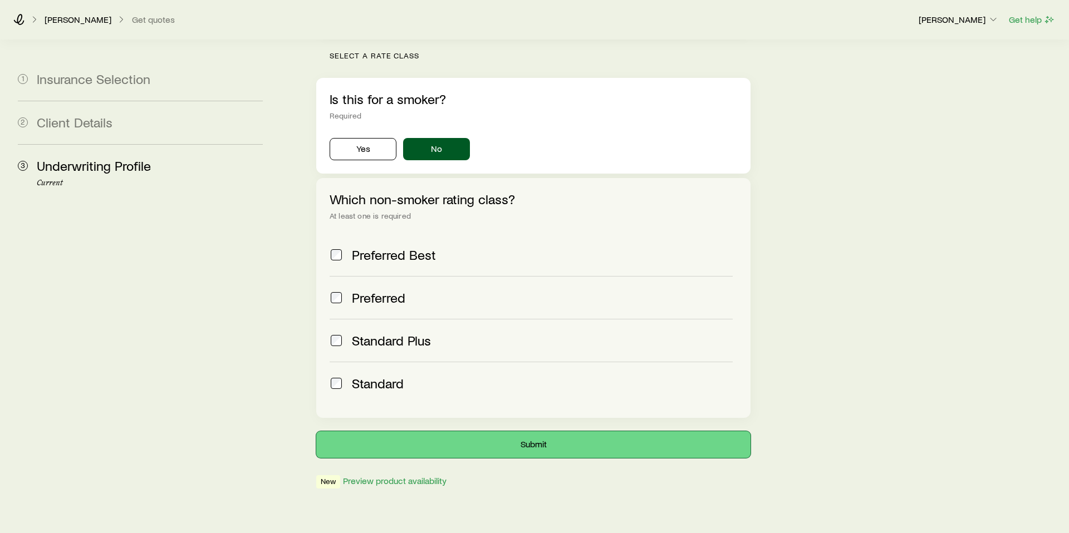
click at [434, 431] on button "Submit" at bounding box center [533, 444] width 434 height 27
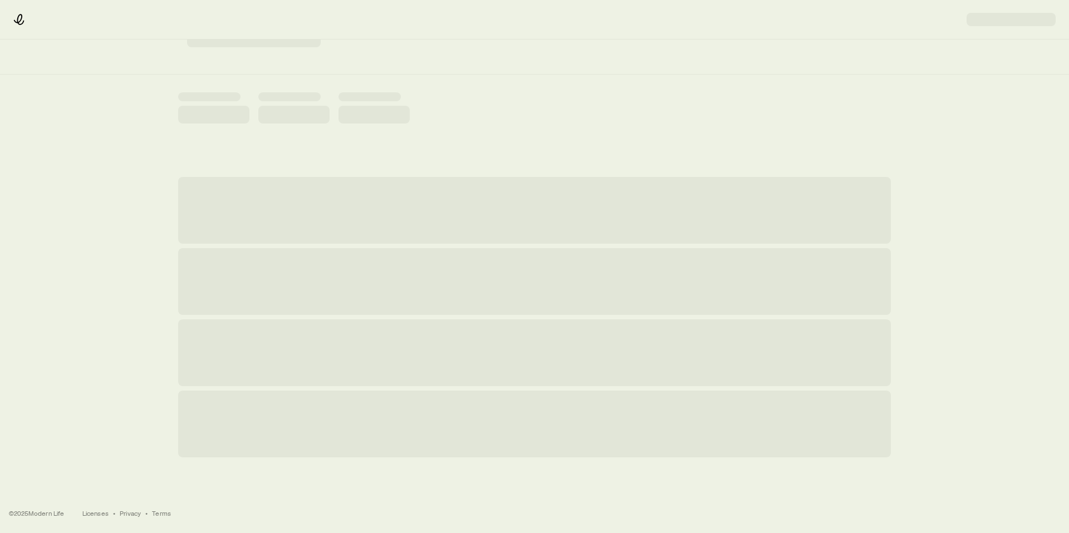
scroll to position [0, 0]
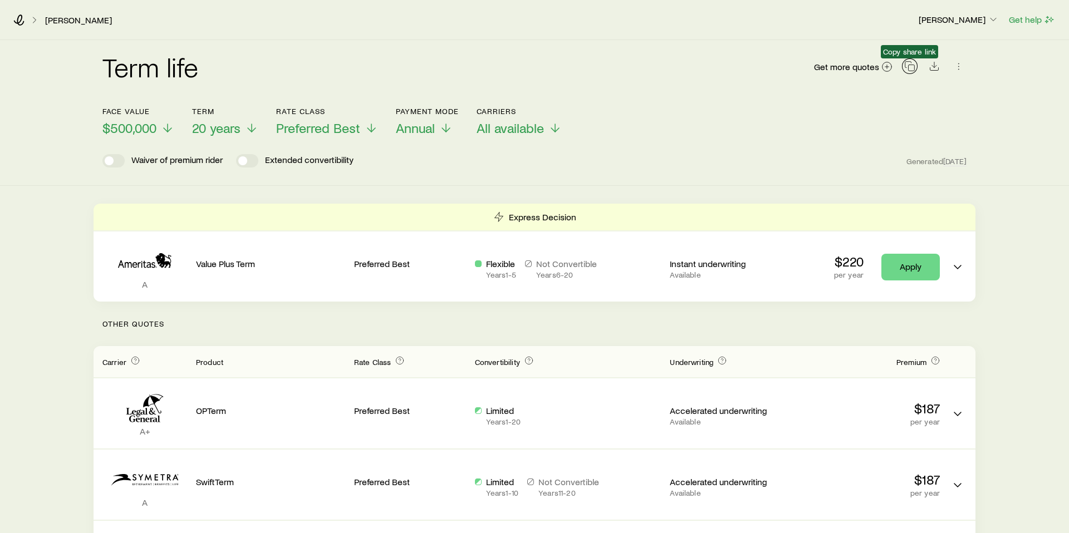
click at [911, 64] on icon "button" at bounding box center [909, 66] width 11 height 11
click at [125, 126] on span "$500,000" at bounding box center [129, 128] width 54 height 16
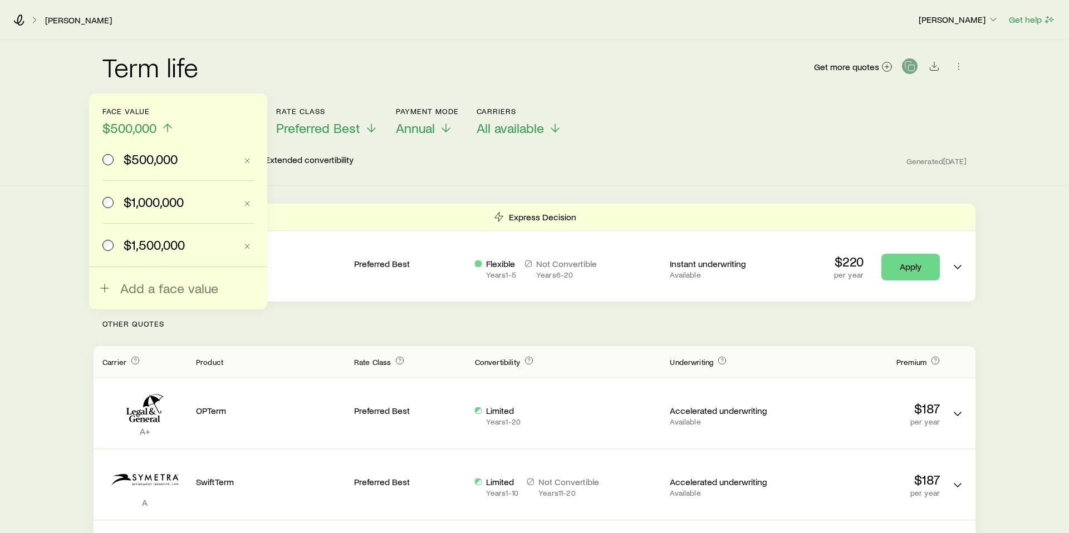
click at [125, 126] on span "$500,000" at bounding box center [129, 128] width 54 height 16
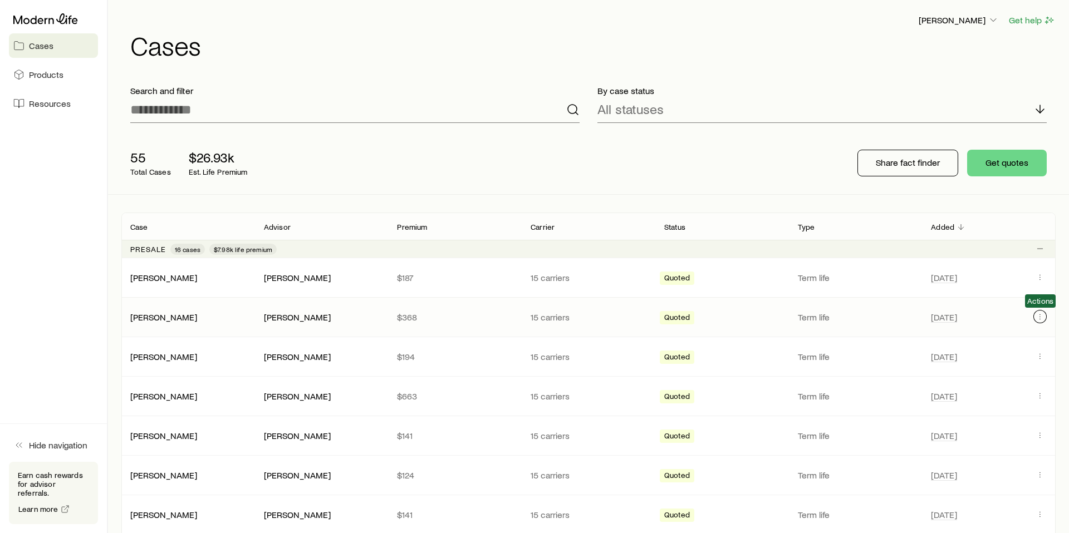
click at [1041, 314] on icon "Client cases" at bounding box center [1040, 316] width 9 height 9
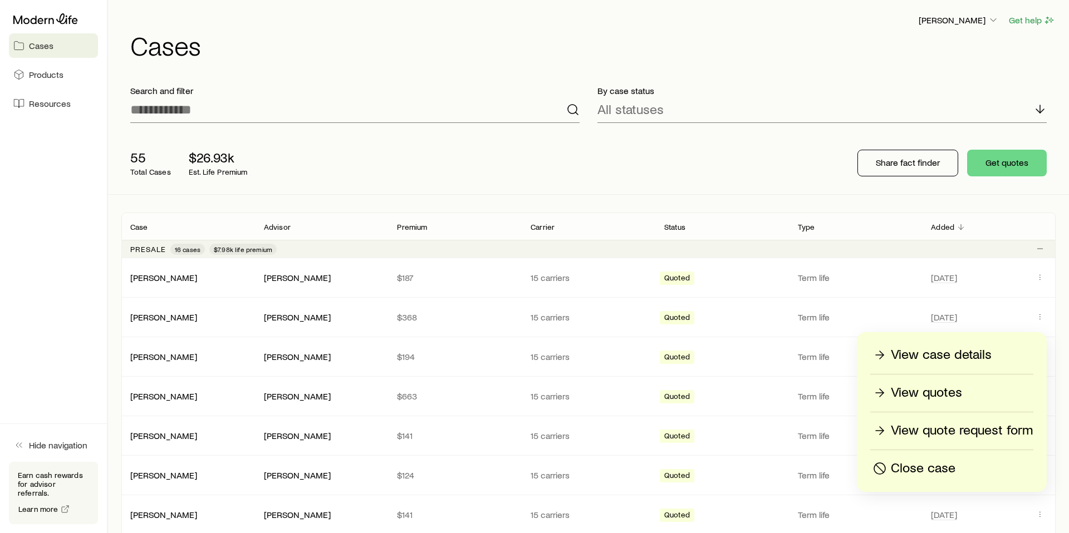
click at [907, 389] on p "View quotes" at bounding box center [926, 393] width 71 height 18
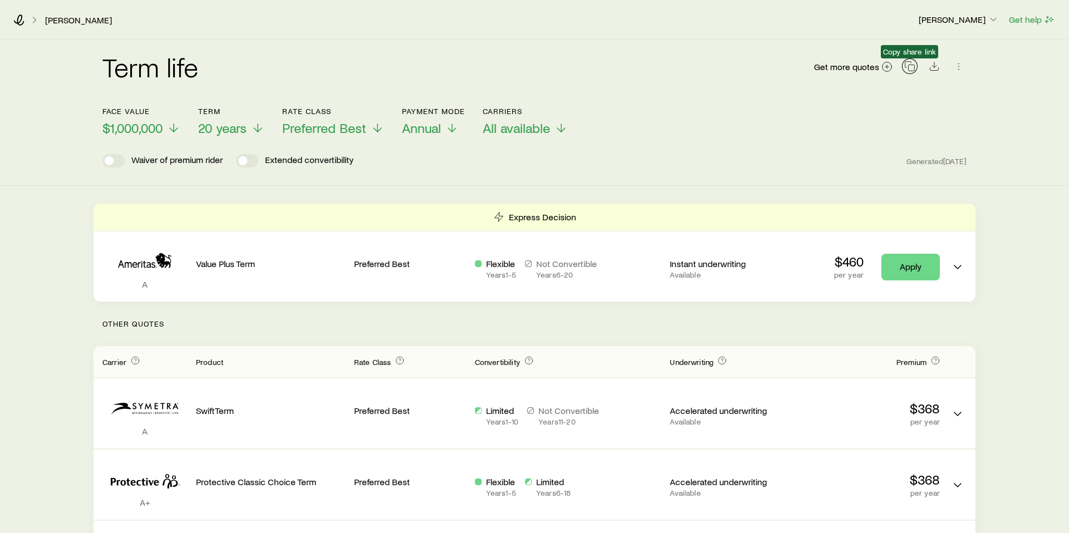
click at [905, 65] on icon "button" at bounding box center [908, 65] width 6 height 6
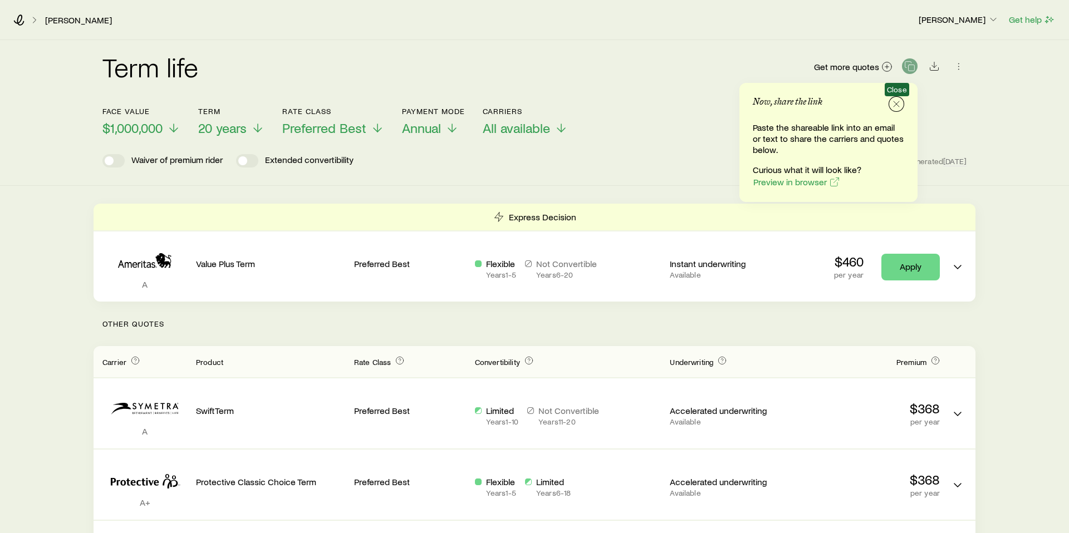
click at [894, 104] on icon "button" at bounding box center [896, 104] width 11 height 11
